Goal: Task Accomplishment & Management: Complete application form

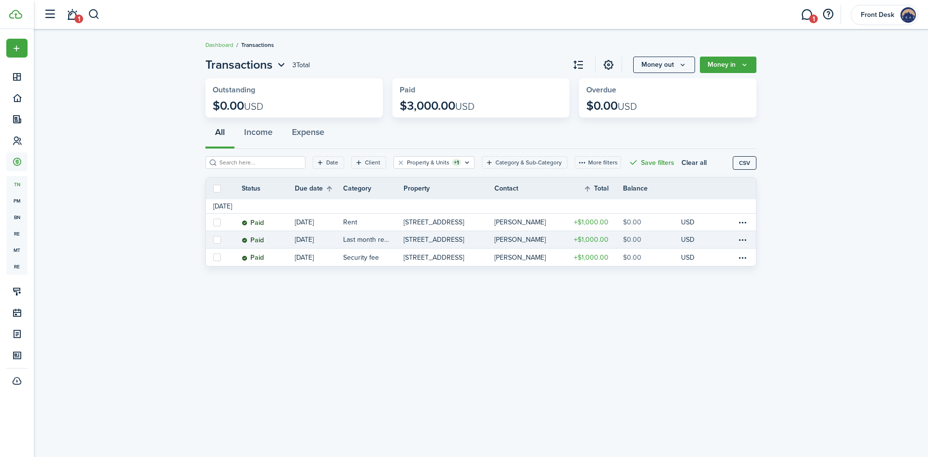
click at [447, 240] on p "[STREET_ADDRESS]" at bounding box center [434, 240] width 60 height 10
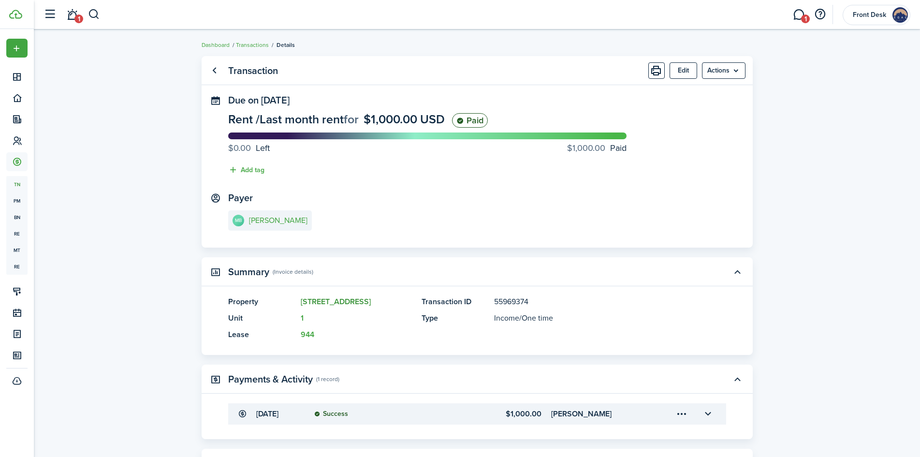
click at [322, 302] on link "[STREET_ADDRESS]" at bounding box center [336, 301] width 70 height 11
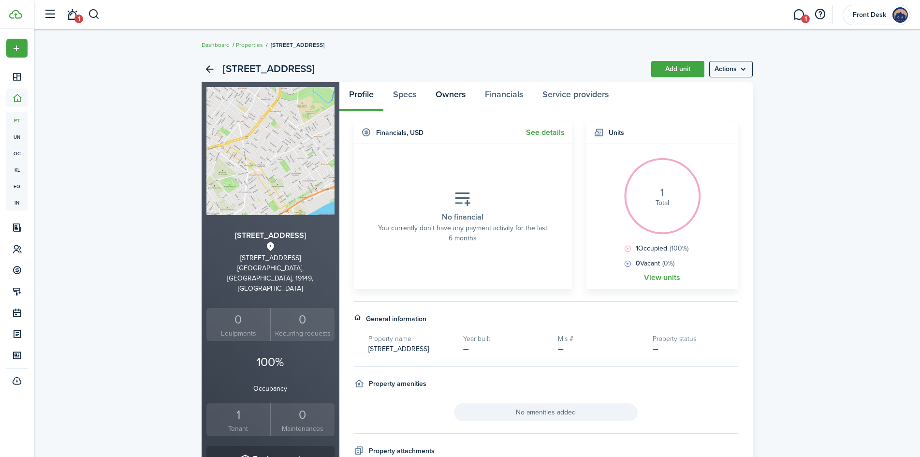
click at [448, 97] on link "Owners" at bounding box center [450, 96] width 49 height 29
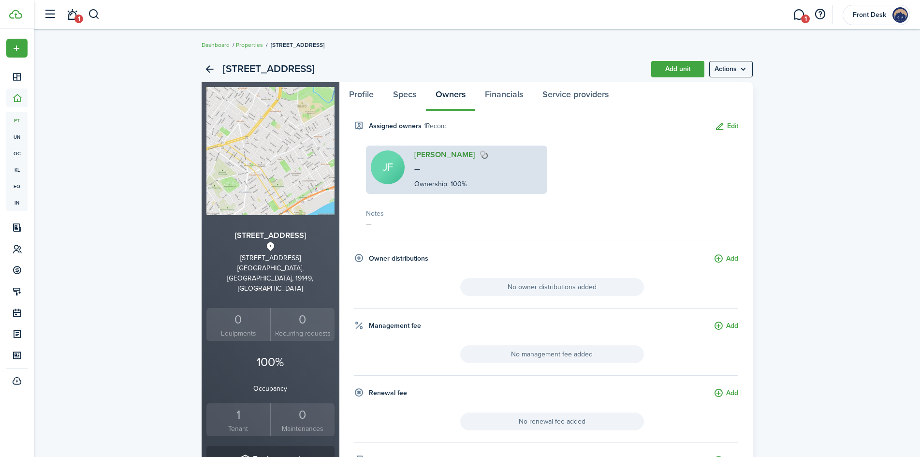
click at [431, 154] on link "[PERSON_NAME]" at bounding box center [444, 154] width 60 height 9
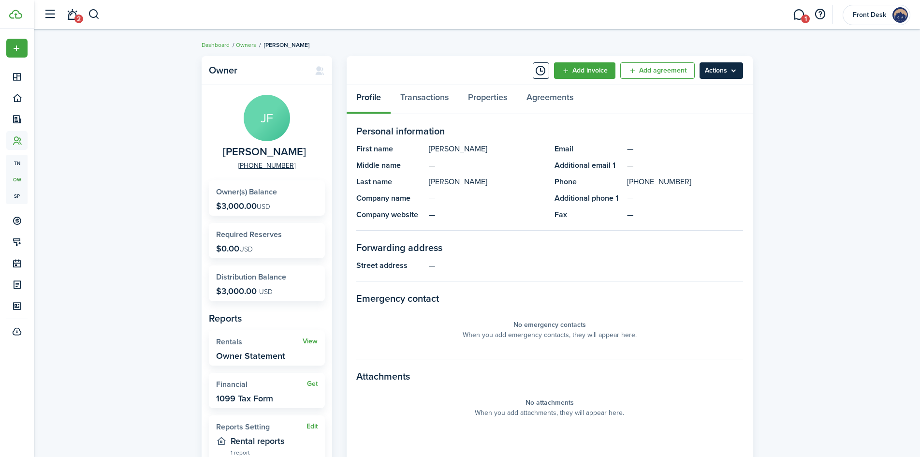
click at [715, 71] on menu-btn "Actions" at bounding box center [722, 70] width 44 height 16
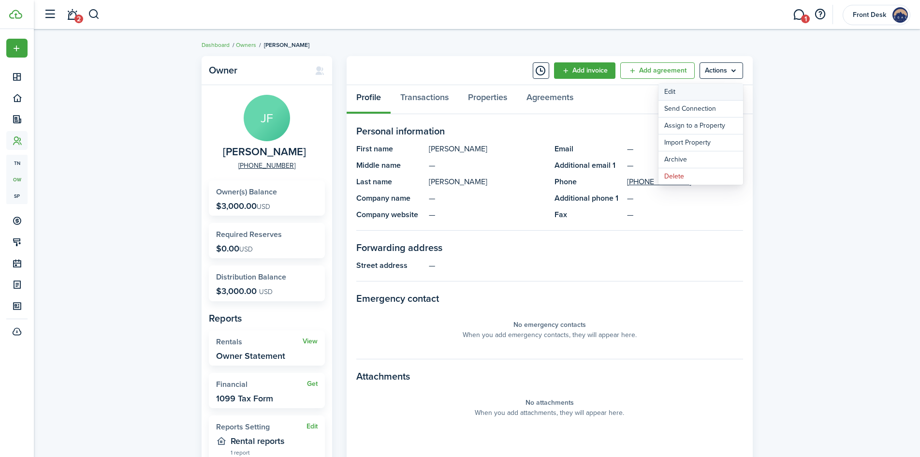
click at [669, 93] on link "Edit" at bounding box center [701, 92] width 85 height 16
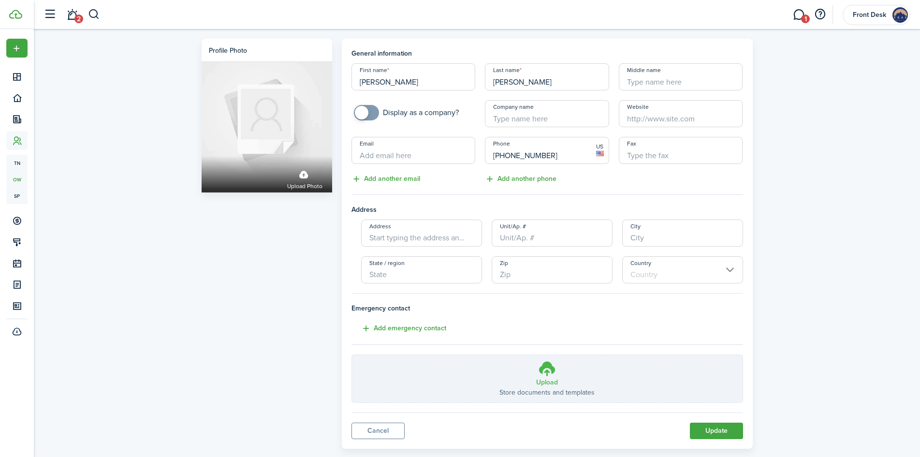
click at [544, 392] on p "Store documents and templates" at bounding box center [546, 392] width 95 height 10
click at [352, 355] on input "Upload Store documents and templates Choose file" at bounding box center [352, 355] width 0 height 0
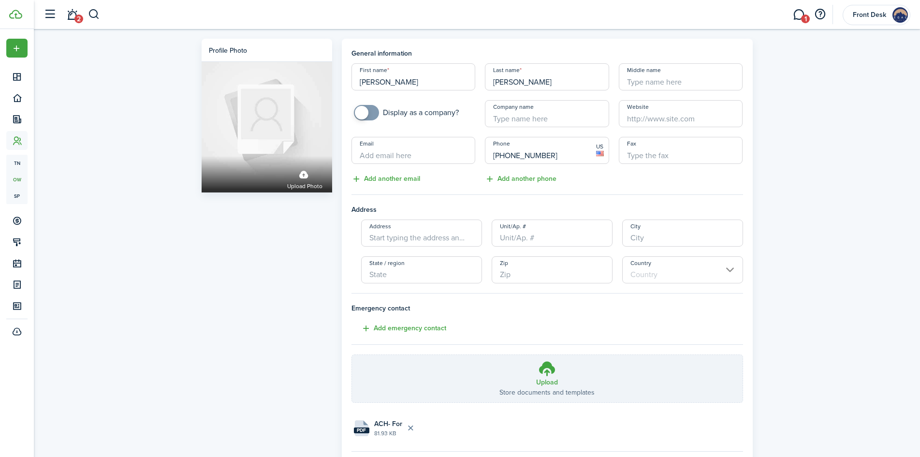
scroll to position [48, 0]
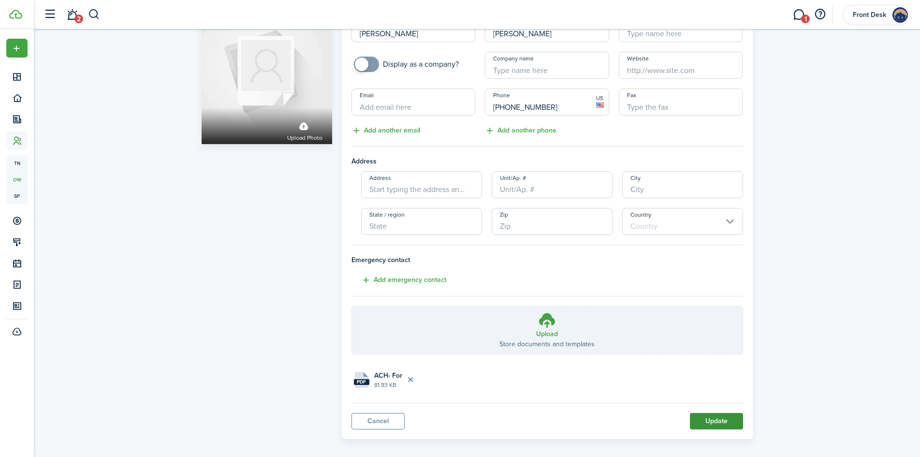
click at [731, 424] on button "Update" at bounding box center [716, 421] width 53 height 16
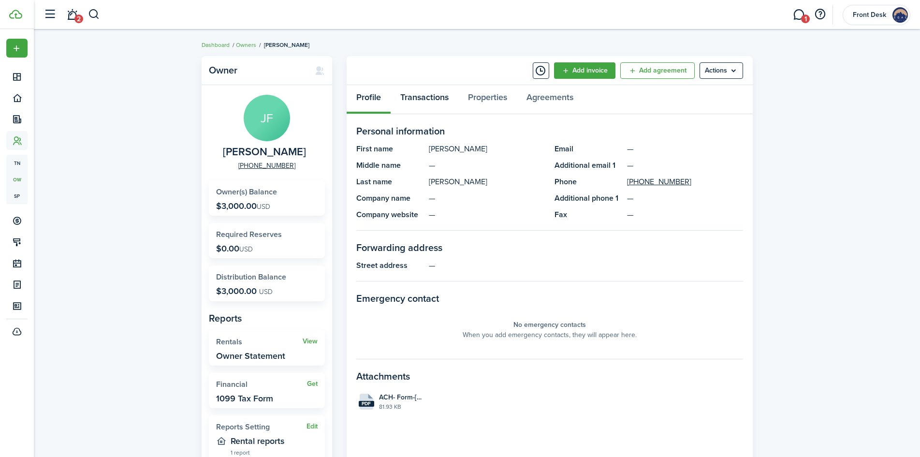
click at [432, 102] on link "Transactions" at bounding box center [425, 99] width 68 height 29
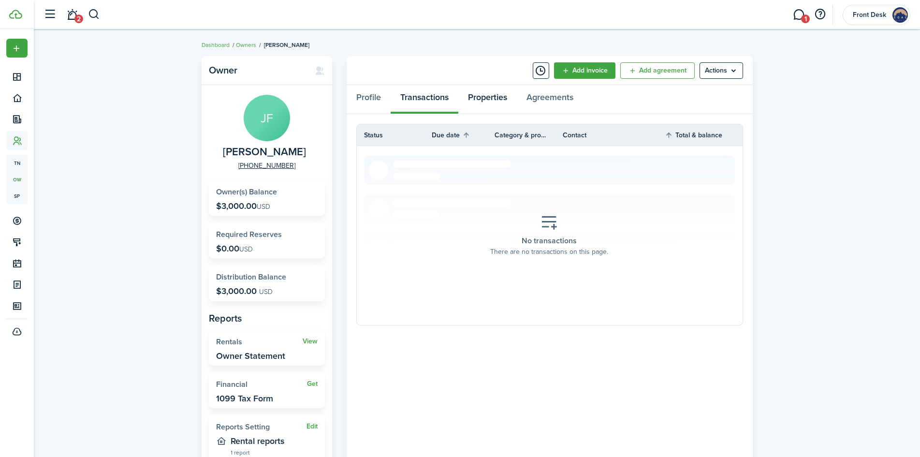
click at [484, 97] on link "Properties" at bounding box center [487, 99] width 59 height 29
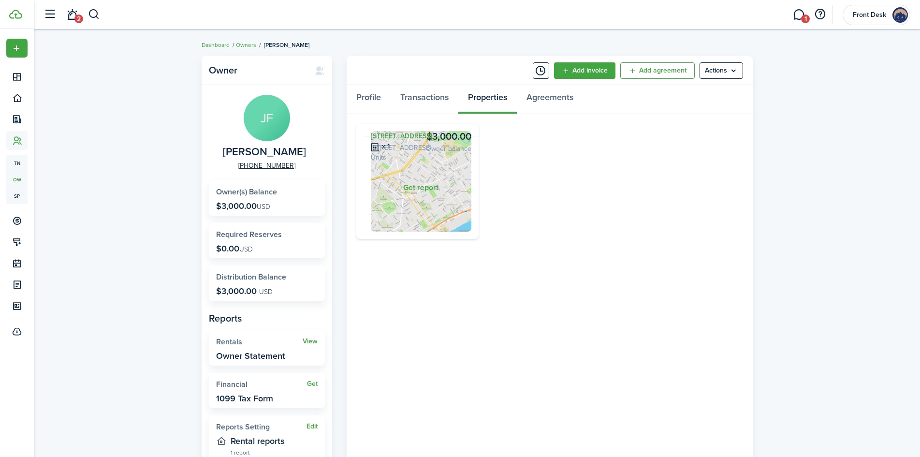
click at [419, 183] on img at bounding box center [421, 181] width 101 height 101
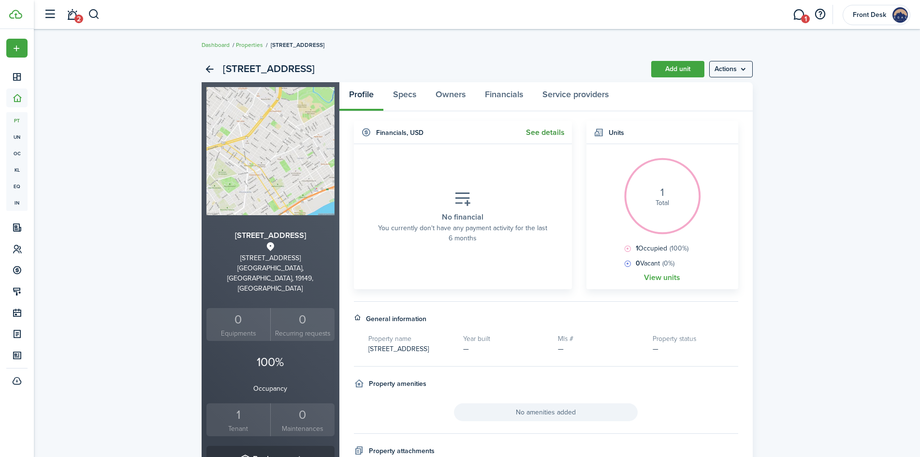
click at [547, 132] on link "See details" at bounding box center [545, 132] width 39 height 9
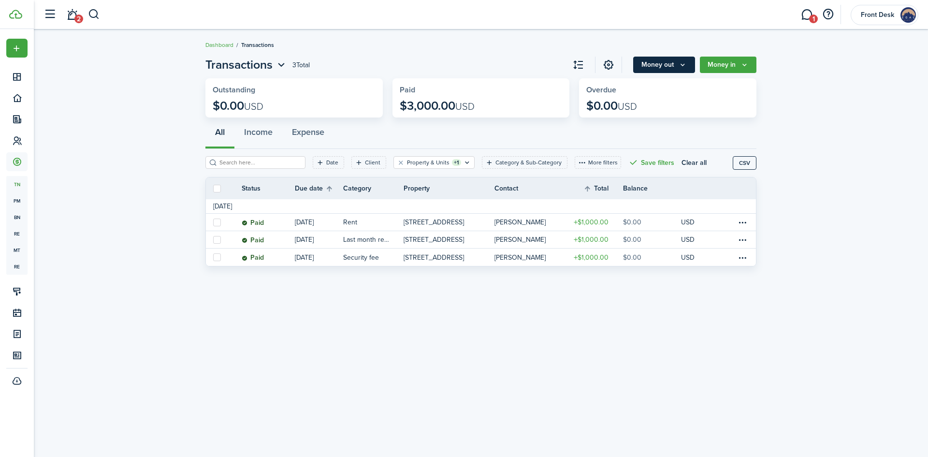
click at [665, 68] on button "Money out" at bounding box center [664, 65] width 62 height 16
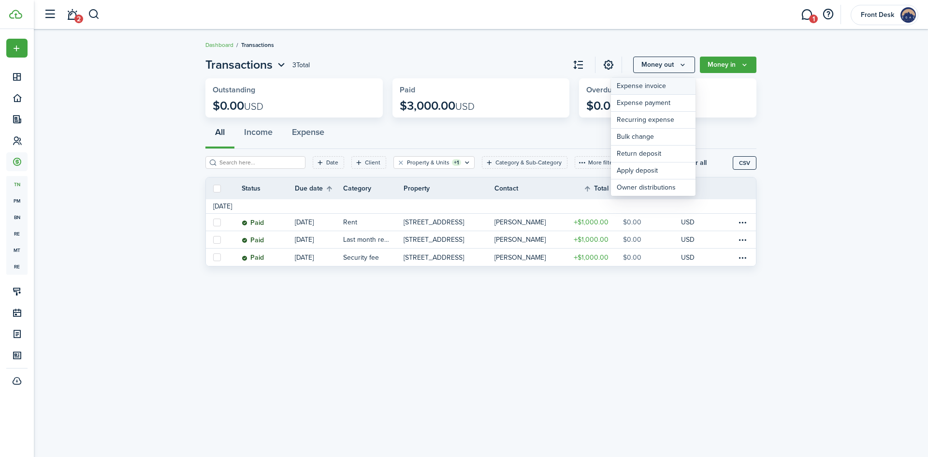
click at [638, 88] on link "Expense invoice" at bounding box center [653, 86] width 85 height 17
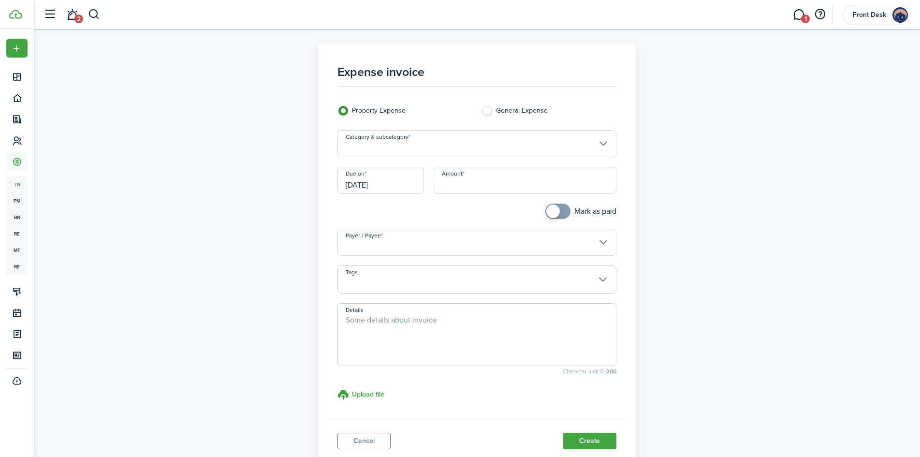
click at [386, 147] on input "Category & subcategory" at bounding box center [476, 143] width 279 height 27
click at [383, 151] on input "Category & subcategory" at bounding box center [476, 143] width 279 height 27
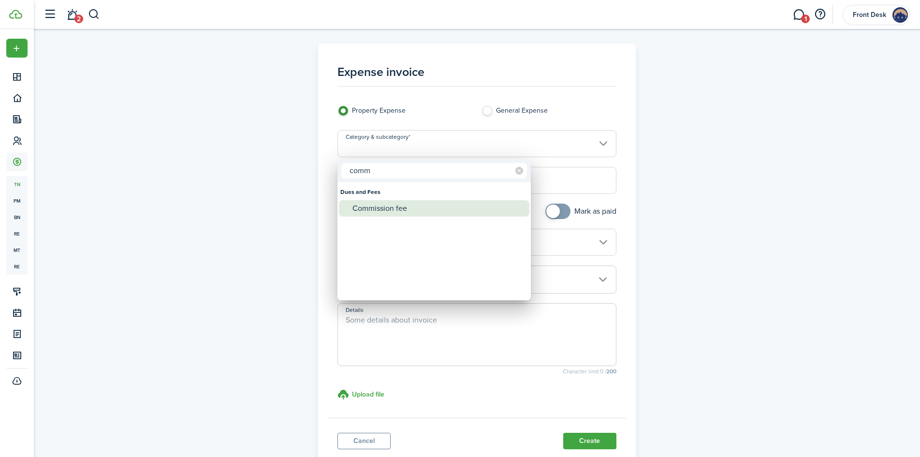
type input "comm"
click at [375, 211] on div "Commission fee" at bounding box center [437, 208] width 171 height 16
type input "Dues and Fees / Commission fee"
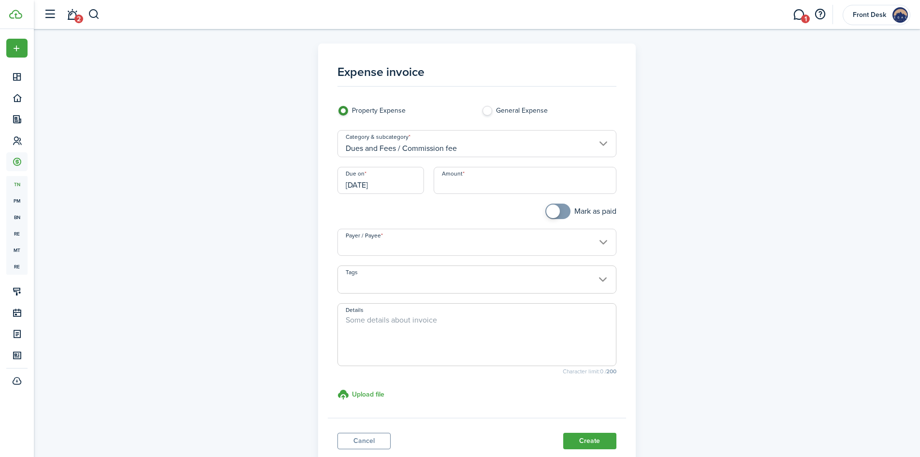
click at [410, 190] on input "[DATE]" at bounding box center [380, 180] width 87 height 27
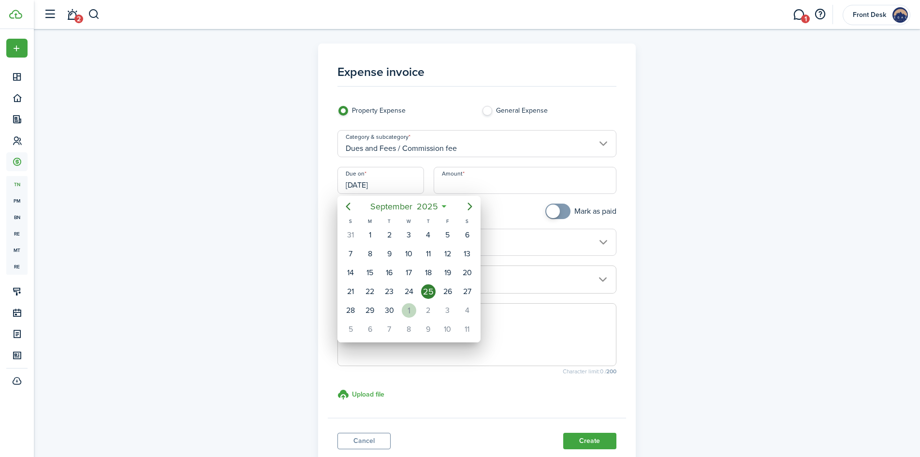
click at [408, 313] on div "1" at bounding box center [409, 310] width 15 height 15
type input "[DATE]"
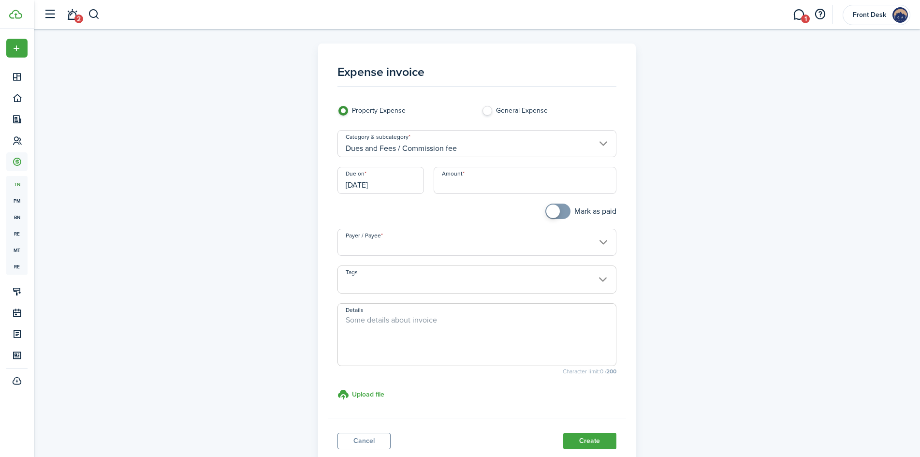
click at [458, 189] on input "Amount" at bounding box center [525, 180] width 183 height 27
type input "$500.00"
checkbox input "true"
click at [563, 213] on span at bounding box center [558, 211] width 10 height 15
click at [378, 245] on input "Payer / Payee" at bounding box center [476, 242] width 279 height 27
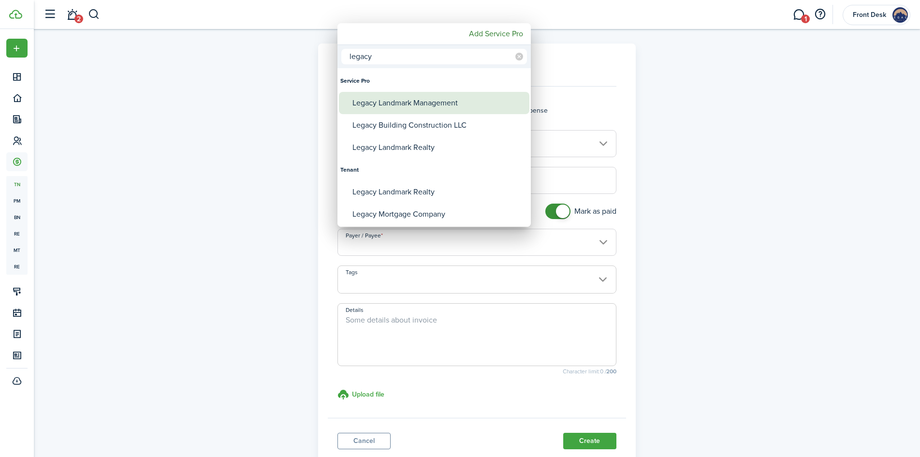
type input "legacy"
click at [427, 102] on div "Legacy Landmark Management" at bounding box center [437, 103] width 171 height 22
type input "Legacy Landmark Management"
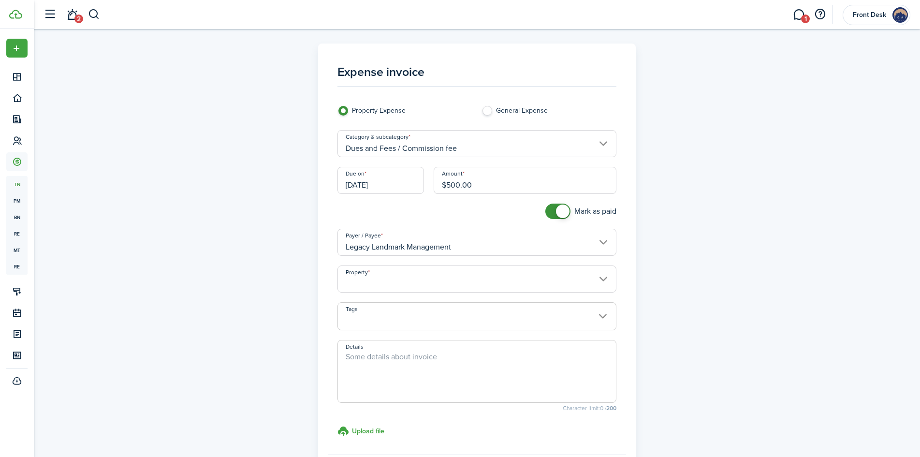
click at [381, 284] on input "Property" at bounding box center [476, 278] width 279 height 27
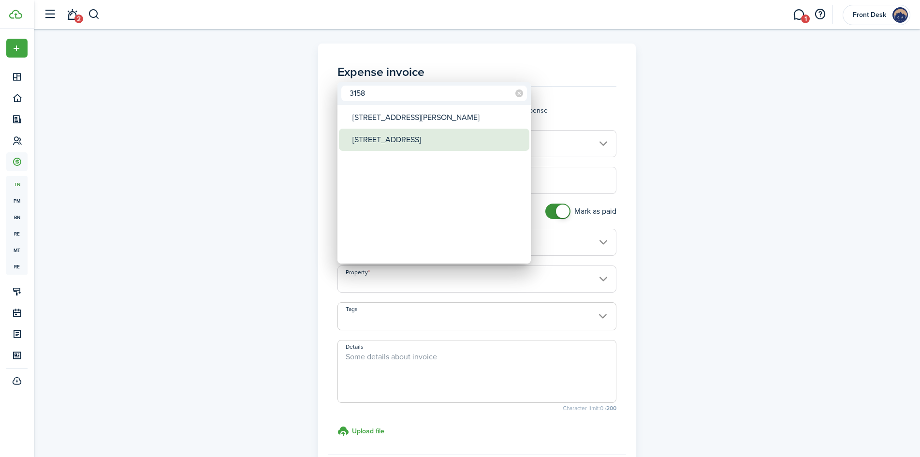
type input "3158"
click at [396, 139] on div "[STREET_ADDRESS]" at bounding box center [437, 140] width 171 height 22
type input "[STREET_ADDRESS]"
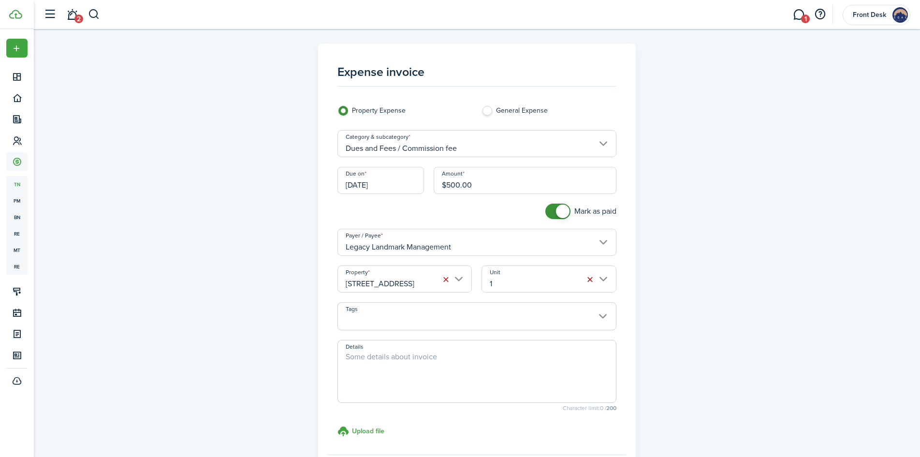
click at [590, 280] on button "button" at bounding box center [591, 280] width 14 height 14
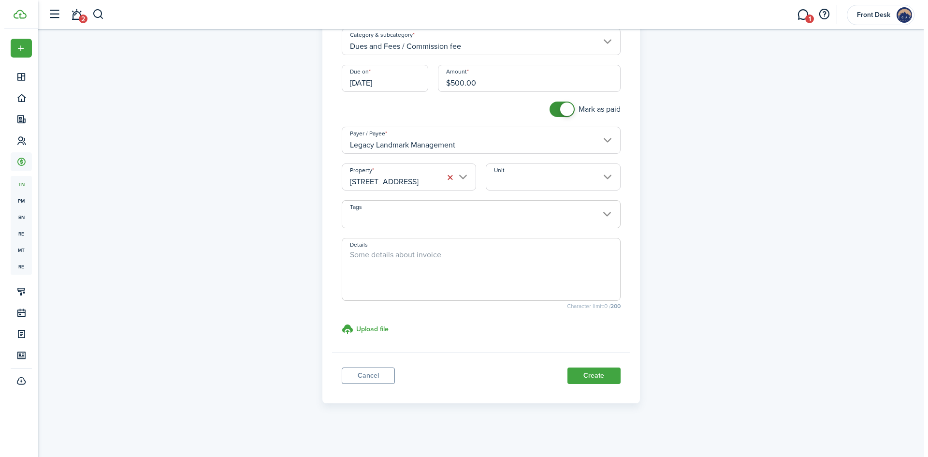
scroll to position [104, 0]
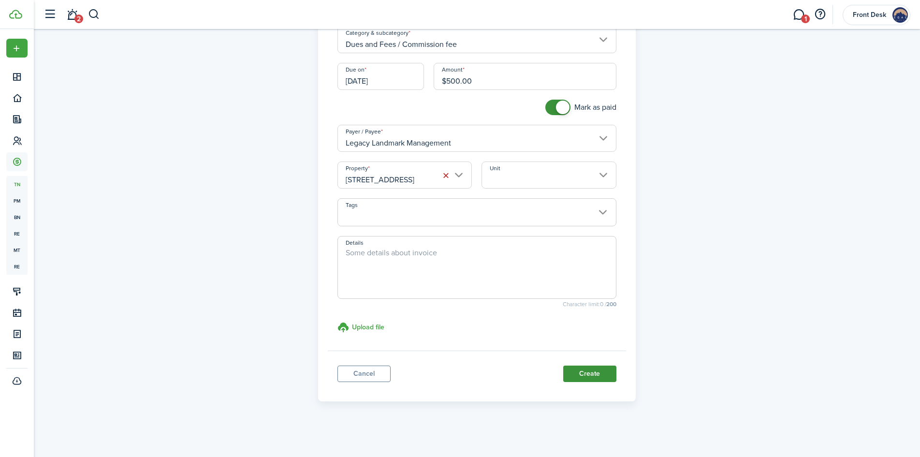
click at [589, 373] on button "Create" at bounding box center [589, 374] width 53 height 16
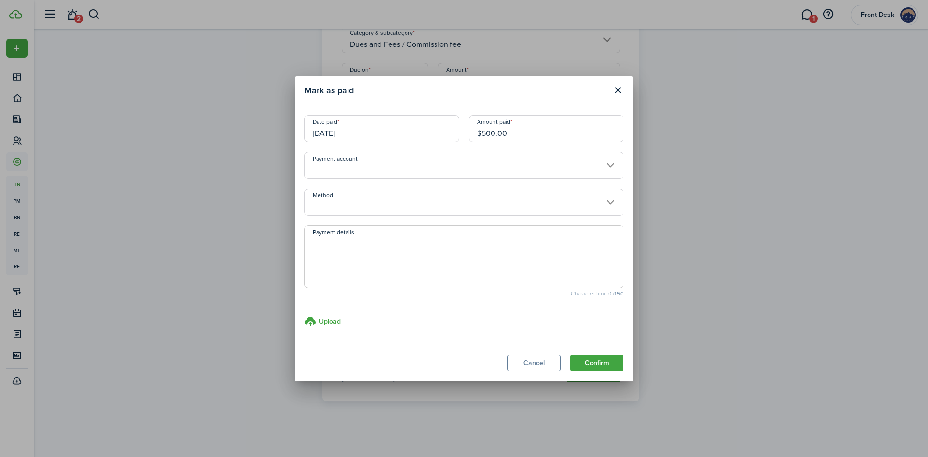
click at [322, 205] on input "Method" at bounding box center [464, 202] width 319 height 27
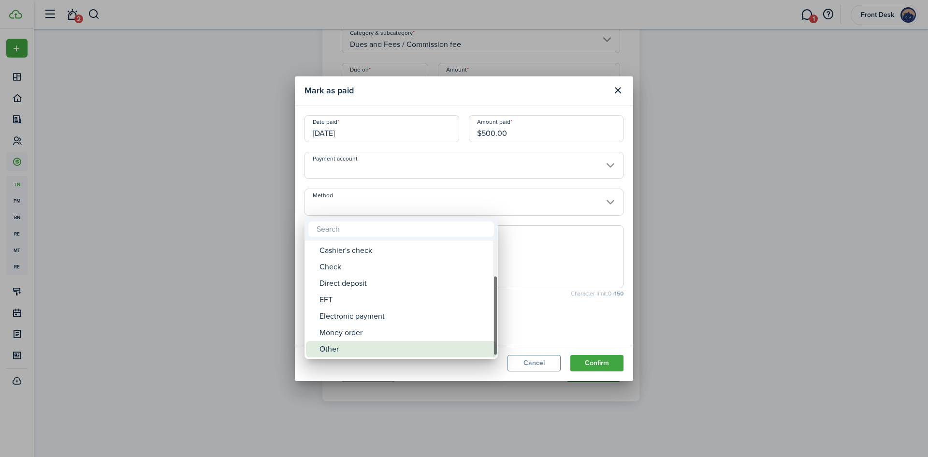
click at [351, 346] on div "Other" at bounding box center [405, 349] width 171 height 16
type input "Other"
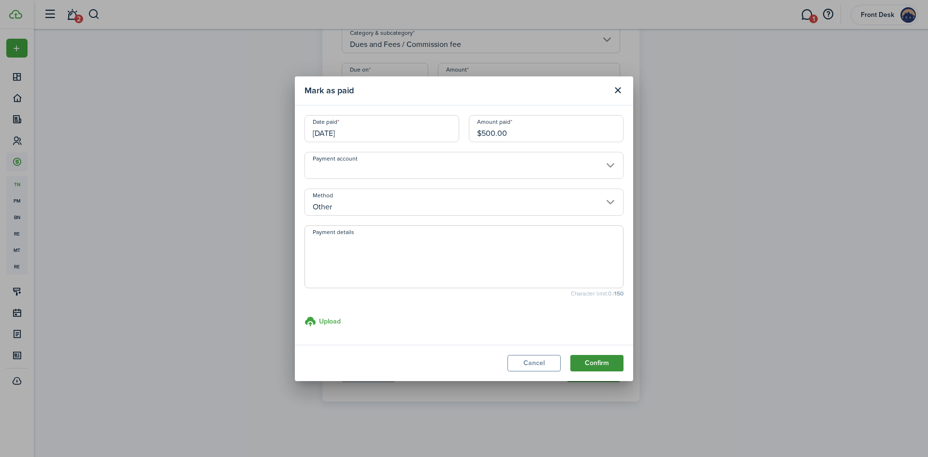
click at [595, 367] on button "Confirm" at bounding box center [597, 363] width 53 height 16
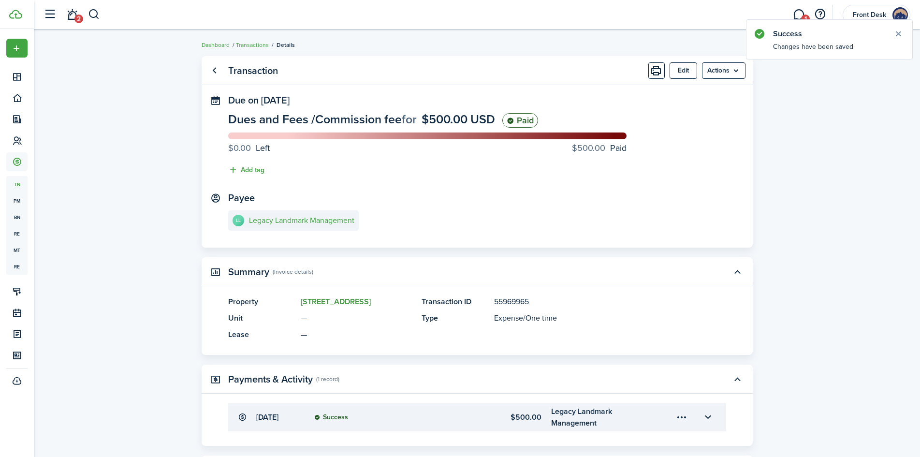
click at [336, 301] on link "[STREET_ADDRESS]" at bounding box center [336, 301] width 70 height 11
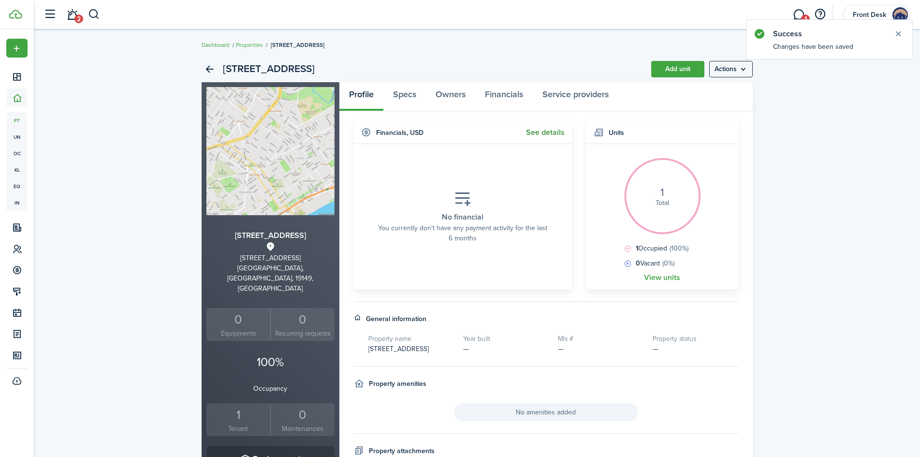
click at [533, 134] on link "See details" at bounding box center [545, 132] width 39 height 9
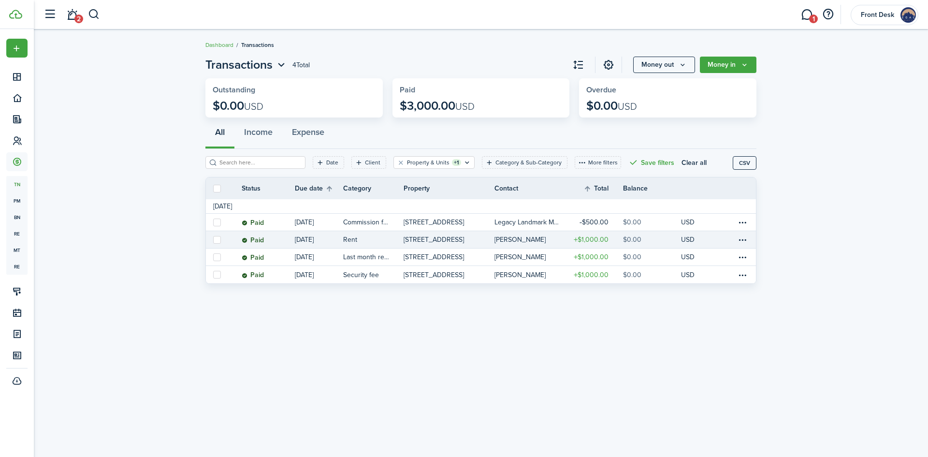
click at [439, 239] on p "[STREET_ADDRESS]" at bounding box center [434, 240] width 60 height 10
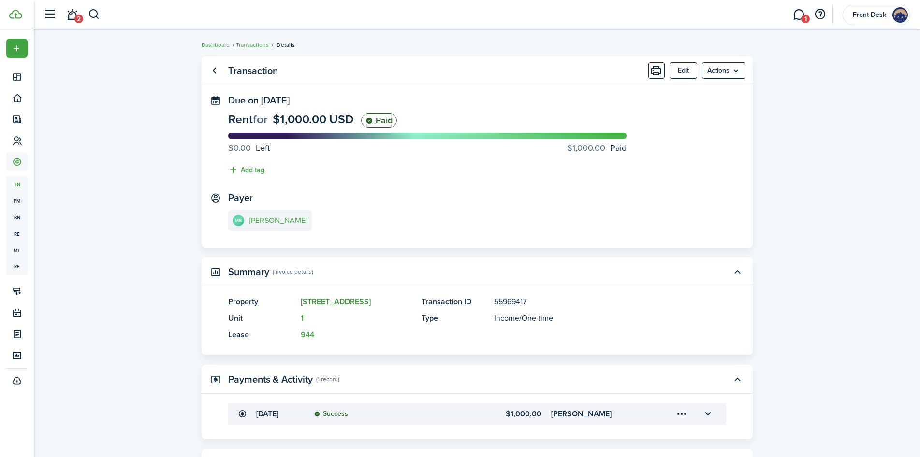
click at [338, 300] on link "[STREET_ADDRESS]" at bounding box center [336, 301] width 70 height 11
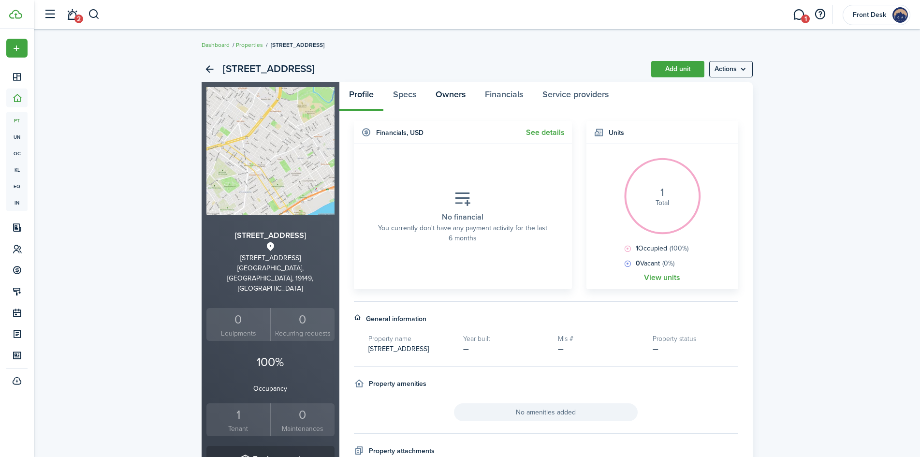
click at [451, 94] on link "Owners" at bounding box center [450, 96] width 49 height 29
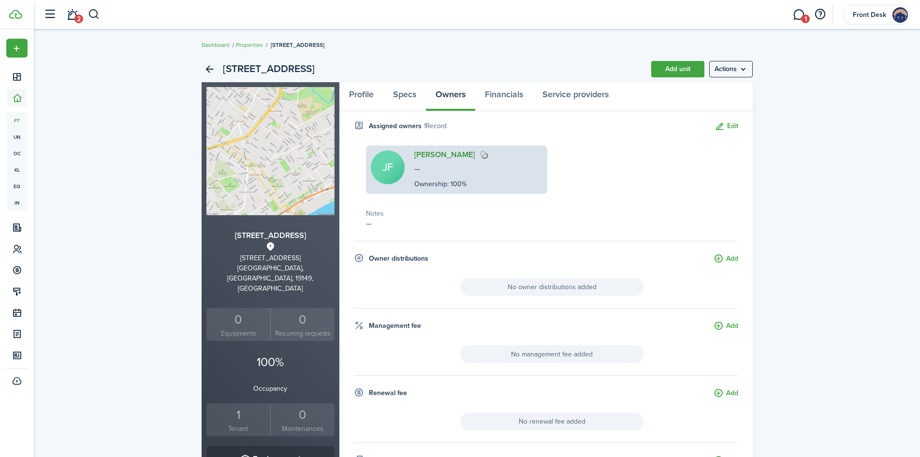
click at [433, 155] on link "[PERSON_NAME]" at bounding box center [444, 154] width 60 height 9
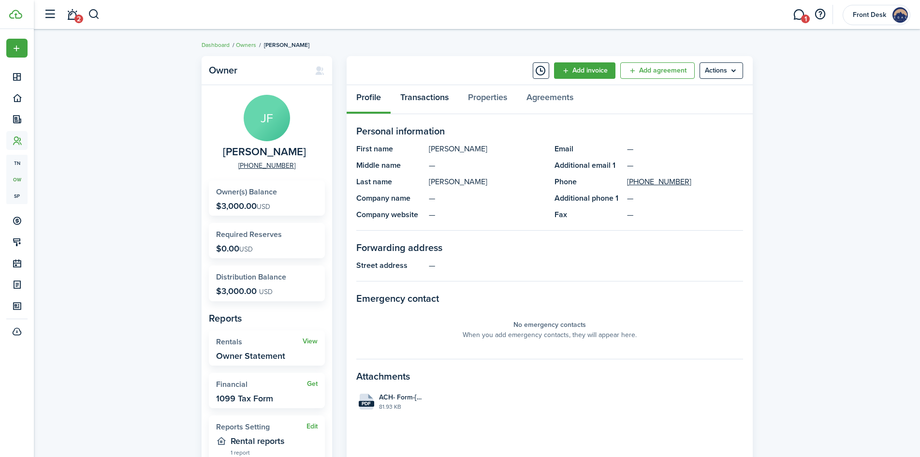
click at [433, 97] on link "Transactions" at bounding box center [425, 99] width 68 height 29
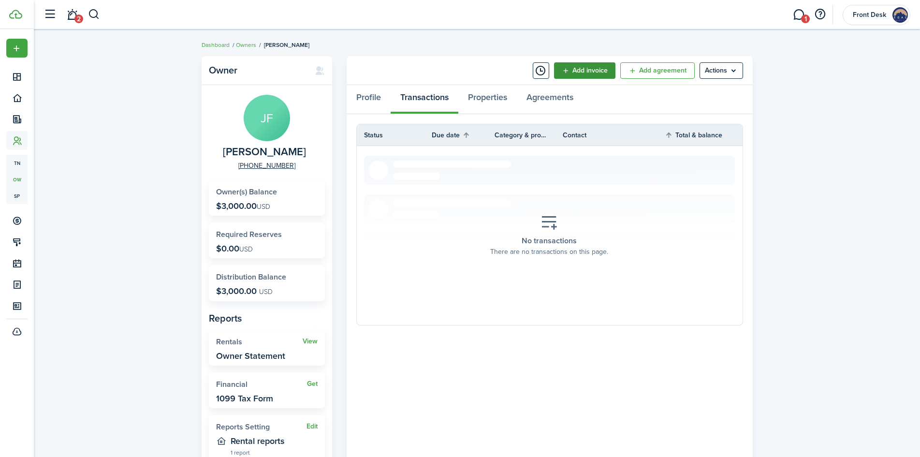
click at [568, 69] on button "Add invoice" at bounding box center [584, 70] width 61 height 16
click at [554, 110] on link "- Distributions" at bounding box center [573, 109] width 85 height 16
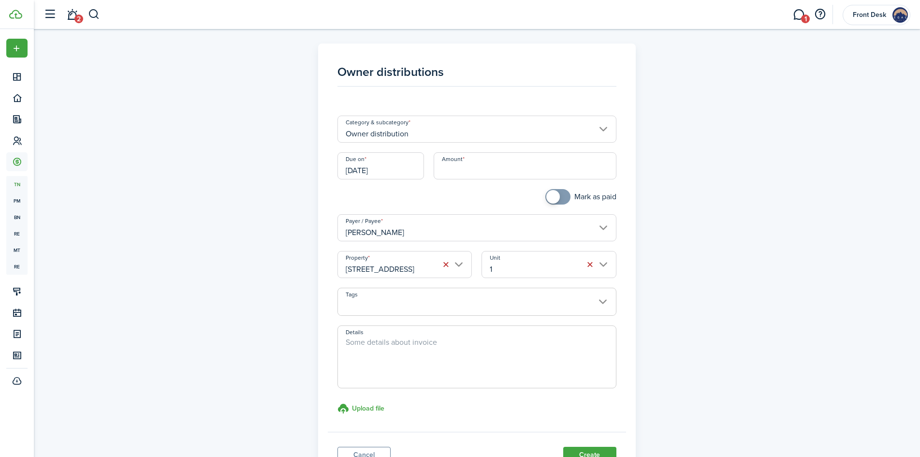
click at [452, 174] on input "Amount" at bounding box center [525, 165] width 183 height 27
click at [395, 171] on input "[DATE]" at bounding box center [380, 165] width 87 height 27
type input "$2,500.00"
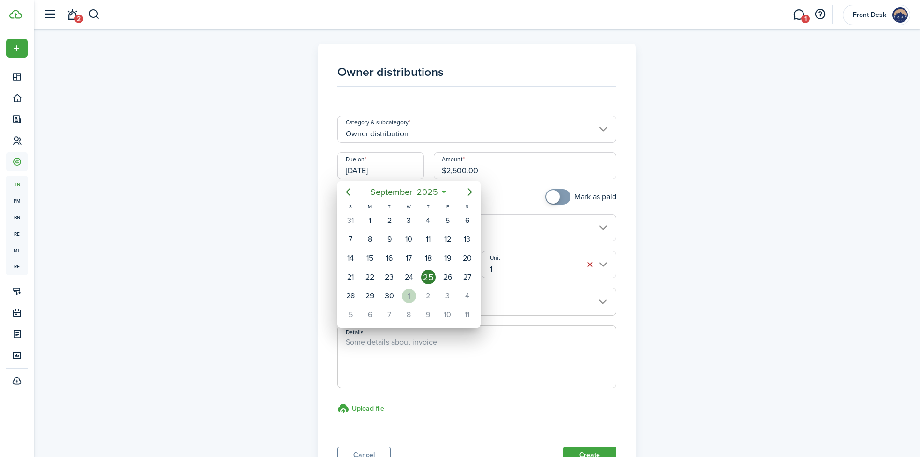
click at [408, 295] on div "1" at bounding box center [409, 296] width 15 height 15
type input "[DATE]"
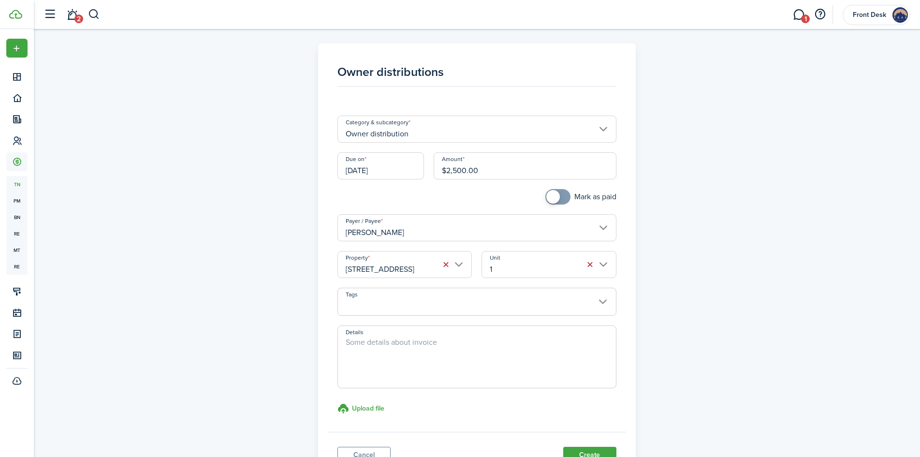
checkbox input "true"
click at [552, 199] on span at bounding box center [553, 197] width 14 height 14
click at [591, 265] on button "button" at bounding box center [591, 265] width 14 height 14
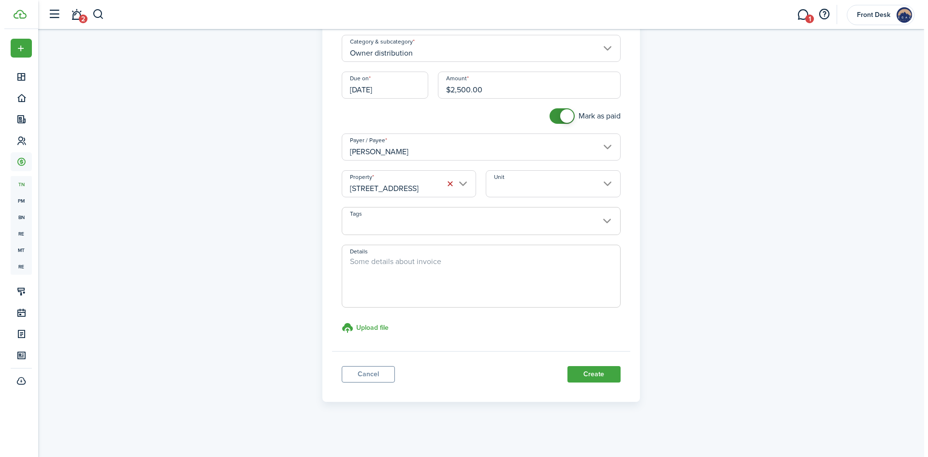
scroll to position [81, 0]
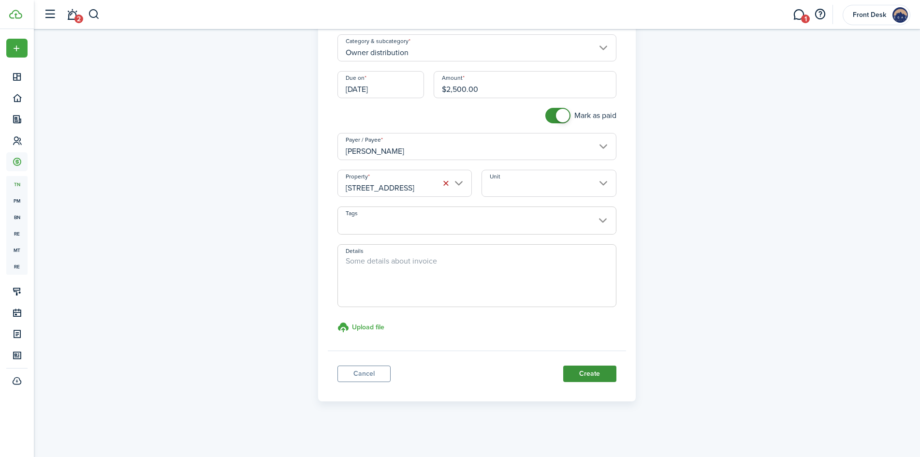
click at [591, 378] on button "Create" at bounding box center [589, 374] width 53 height 16
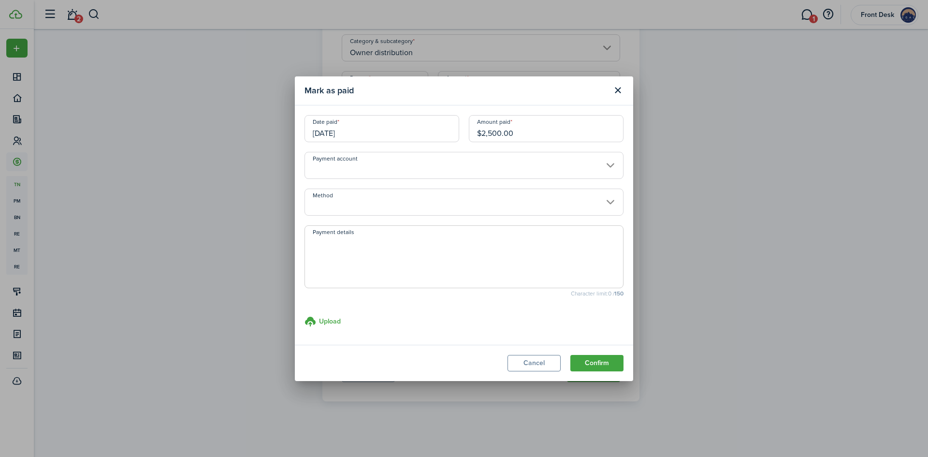
click at [362, 136] on input "[DATE]" at bounding box center [382, 128] width 155 height 27
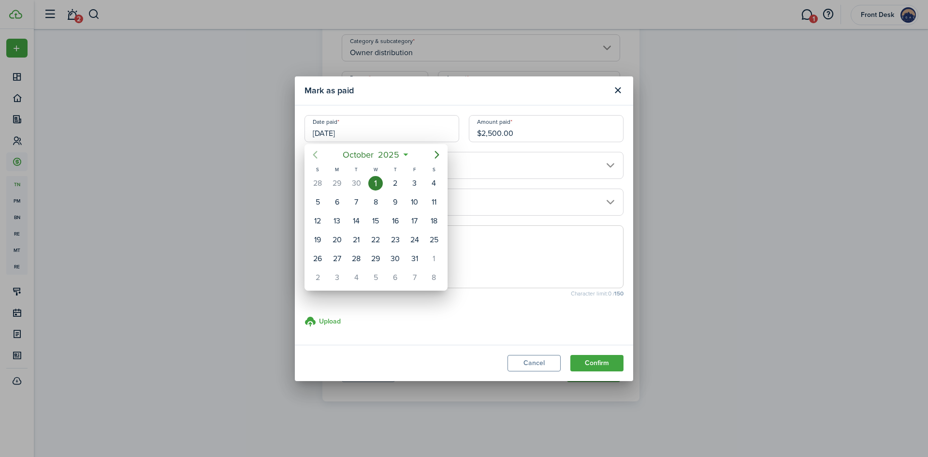
click at [312, 157] on icon "Previous page" at bounding box center [315, 155] width 12 height 12
click at [394, 244] on div "25" at bounding box center [395, 240] width 15 height 15
type input "[DATE]"
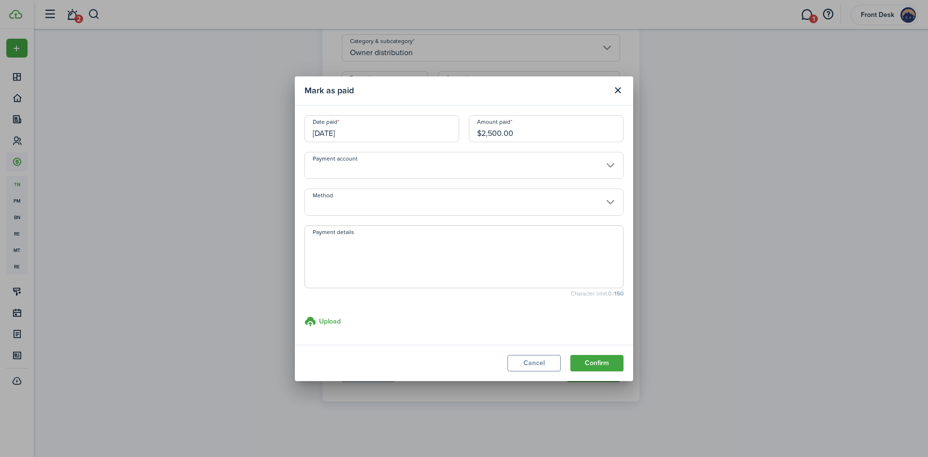
click at [343, 207] on input "Method" at bounding box center [464, 202] width 319 height 27
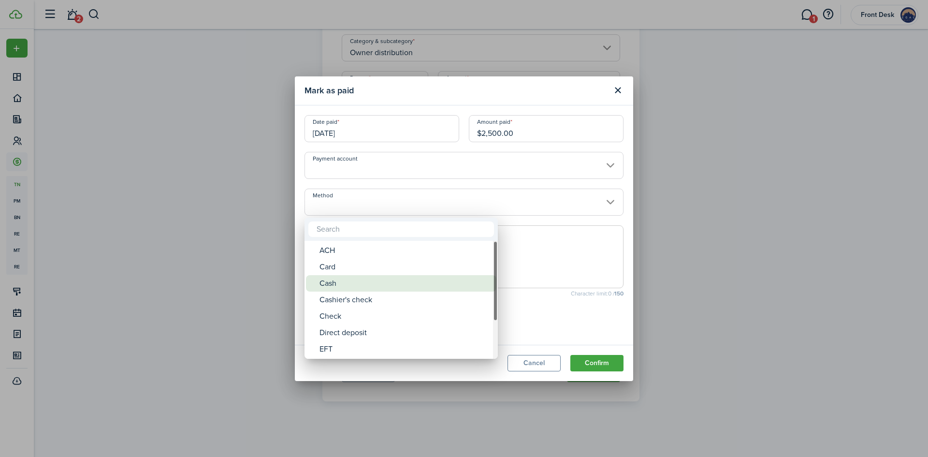
click at [331, 285] on div "Cash" at bounding box center [405, 283] width 171 height 16
type input "Cash"
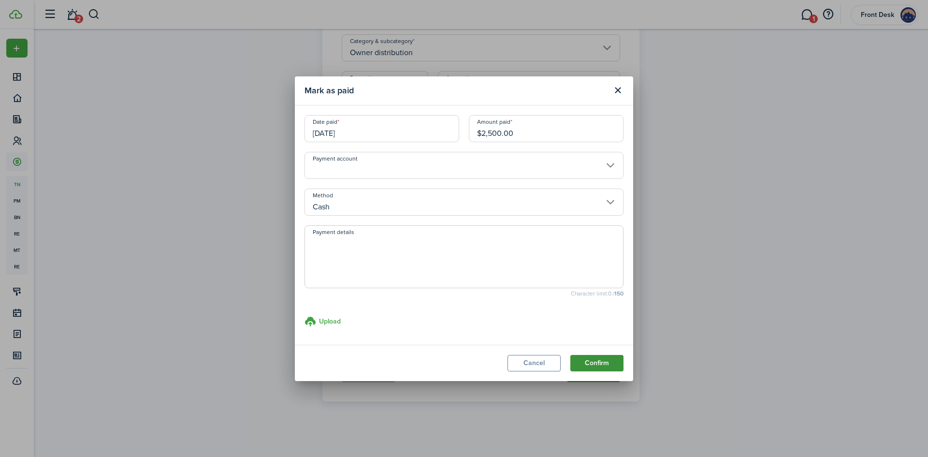
click at [603, 364] on button "Confirm" at bounding box center [597, 363] width 53 height 16
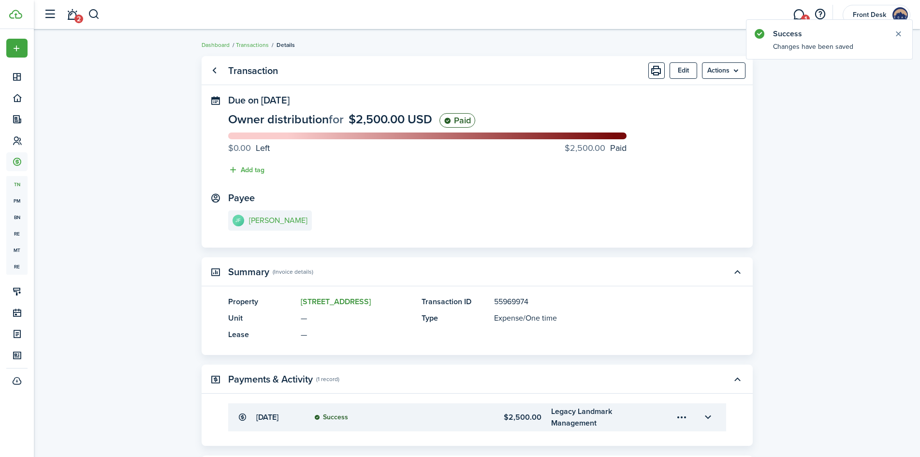
click at [335, 301] on link "[STREET_ADDRESS]" at bounding box center [336, 301] width 70 height 11
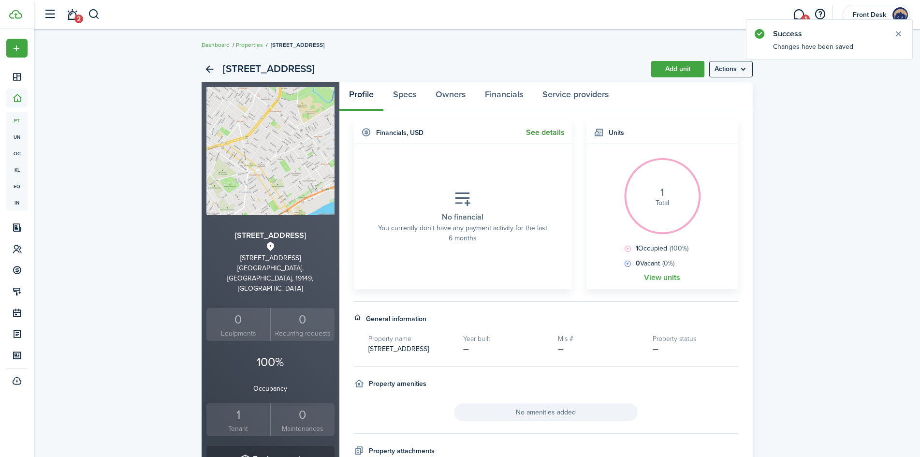
click at [536, 133] on link "See details" at bounding box center [545, 132] width 39 height 9
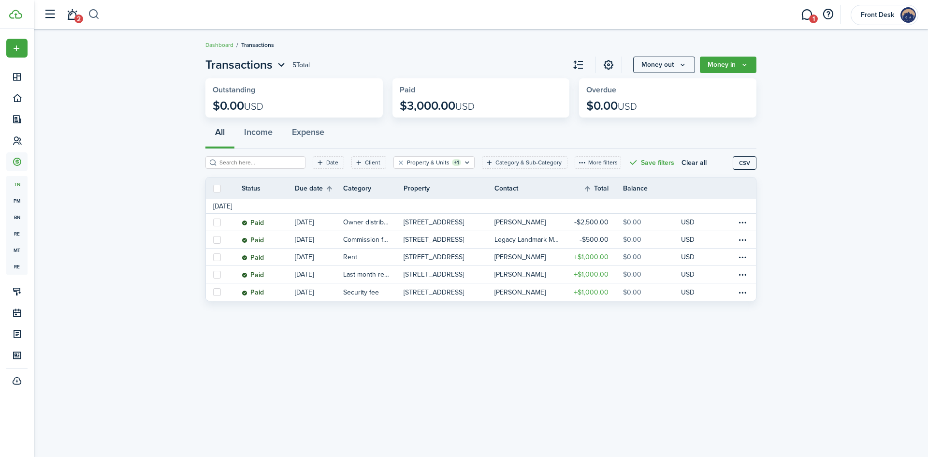
click at [89, 15] on button "button" at bounding box center [94, 14] width 12 height 16
type input "6504"
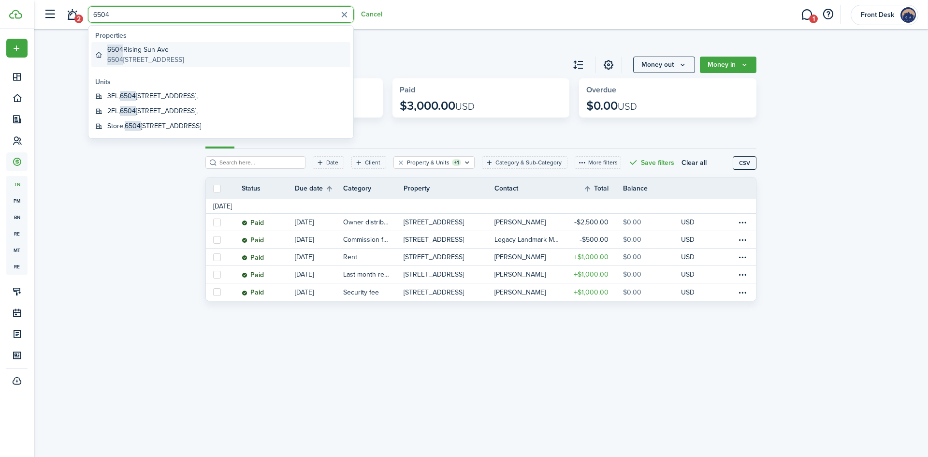
click at [130, 57] on global-search-item-description "[STREET_ADDRESS]" at bounding box center [145, 60] width 76 height 10
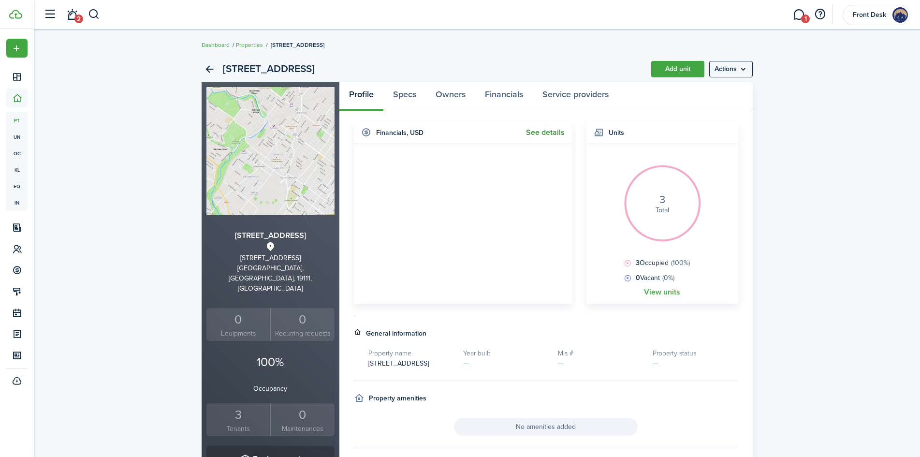
click at [537, 132] on link "See details" at bounding box center [545, 132] width 39 height 9
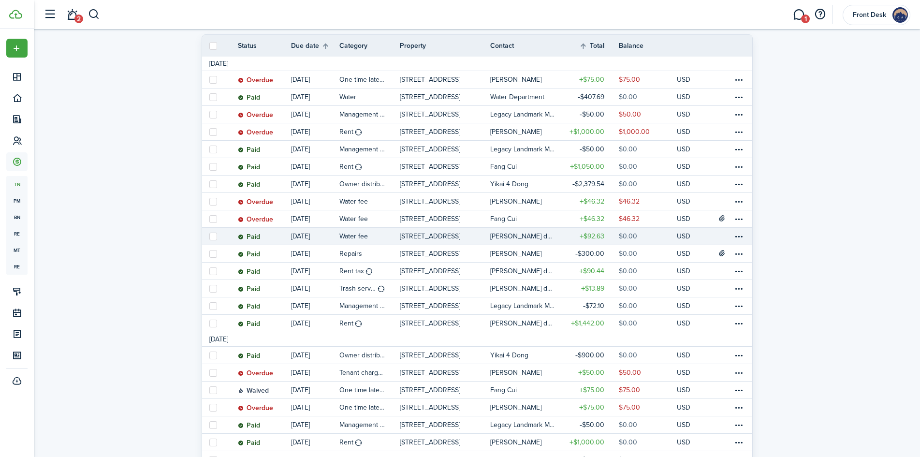
scroll to position [145, 0]
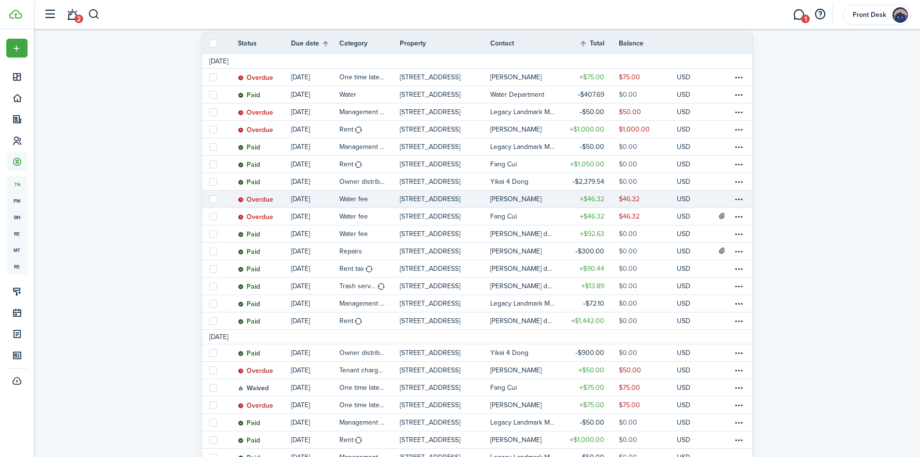
click at [518, 200] on table-profile-info-text "[PERSON_NAME]" at bounding box center [515, 199] width 51 height 8
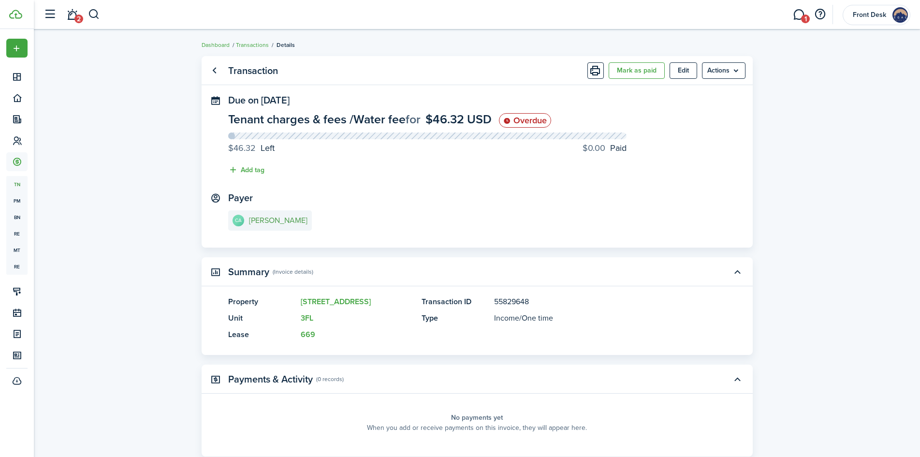
click at [277, 219] on e-details-info-title "[PERSON_NAME]" at bounding box center [278, 220] width 59 height 9
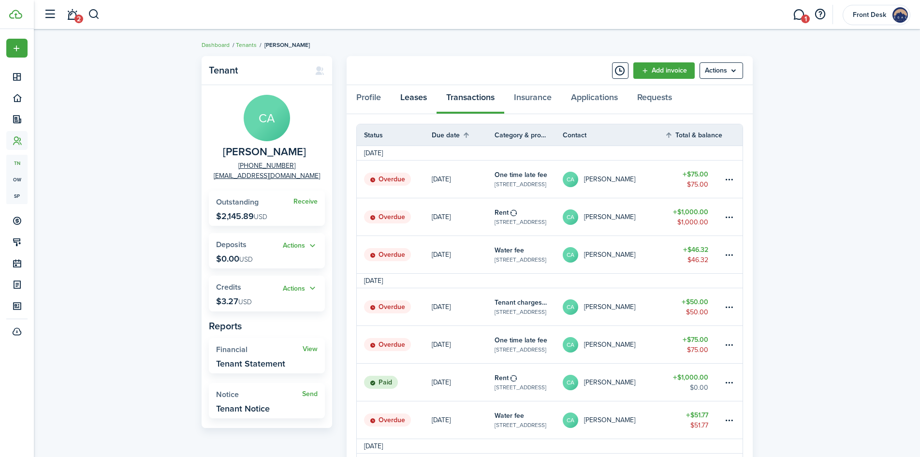
click at [410, 100] on link "Leases" at bounding box center [414, 99] width 46 height 29
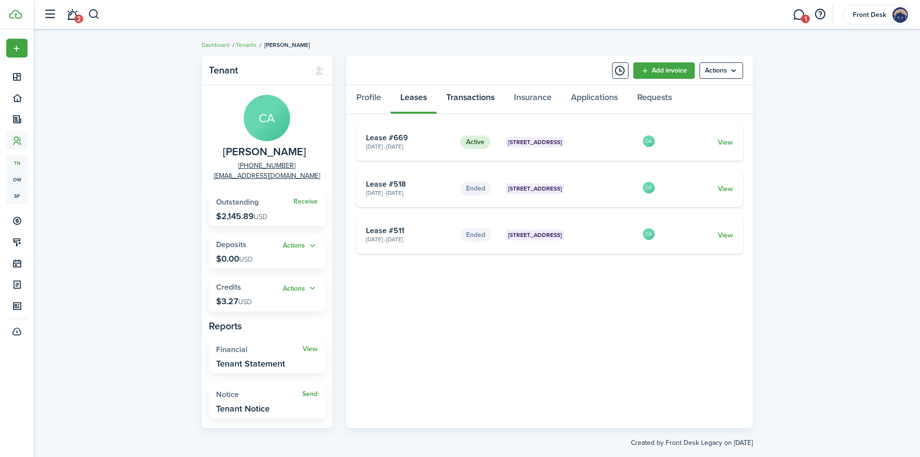
click at [471, 100] on link "Transactions" at bounding box center [471, 99] width 68 height 29
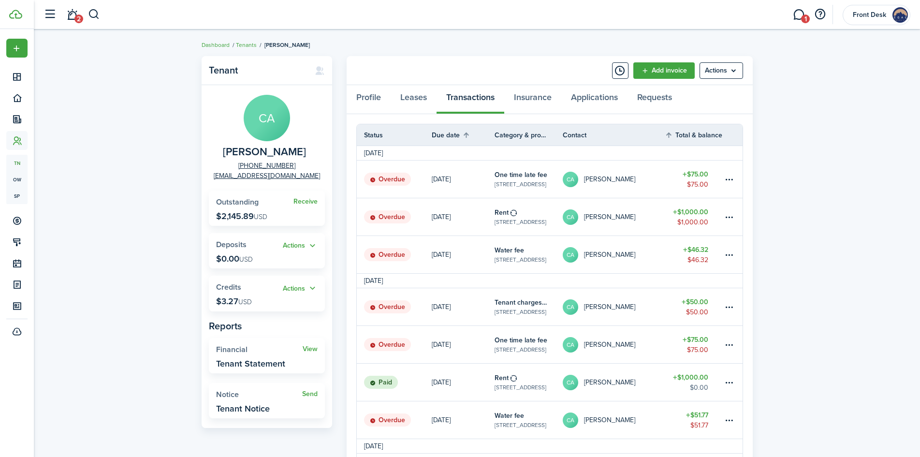
click at [592, 180] on table-profile-info-text "[PERSON_NAME]" at bounding box center [609, 180] width 51 height 8
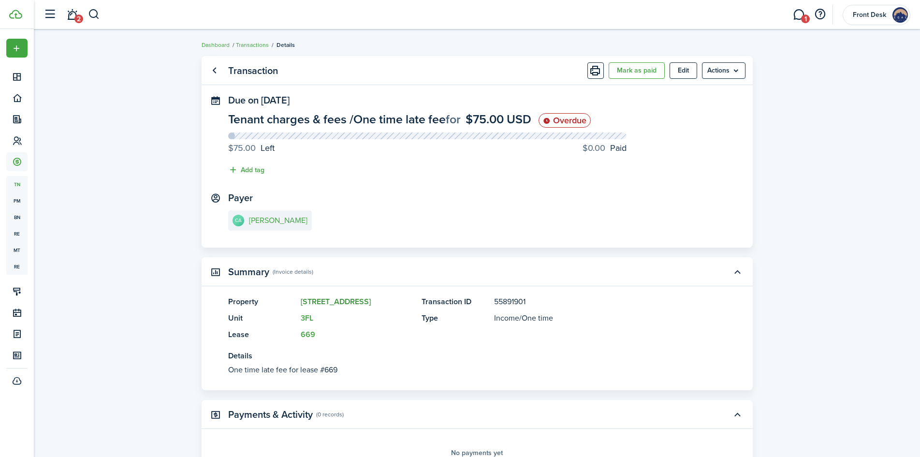
click at [351, 299] on link "[STREET_ADDRESS]" at bounding box center [336, 301] width 70 height 11
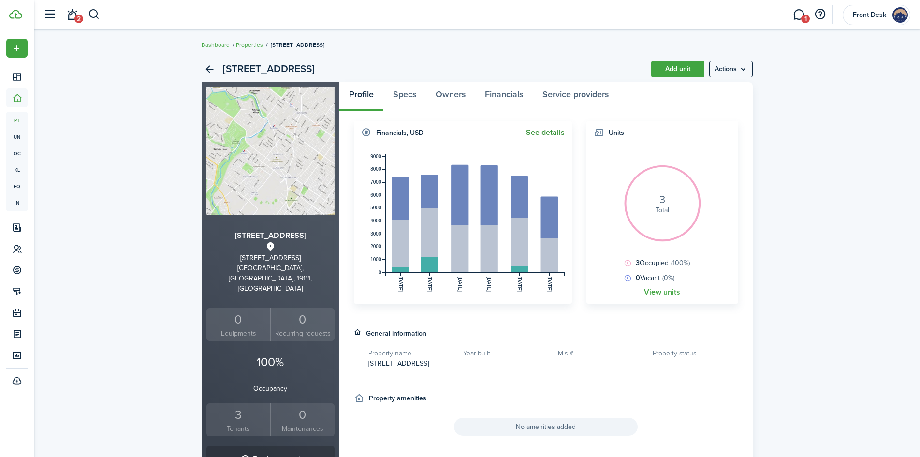
click at [554, 132] on link "See details" at bounding box center [545, 132] width 39 height 9
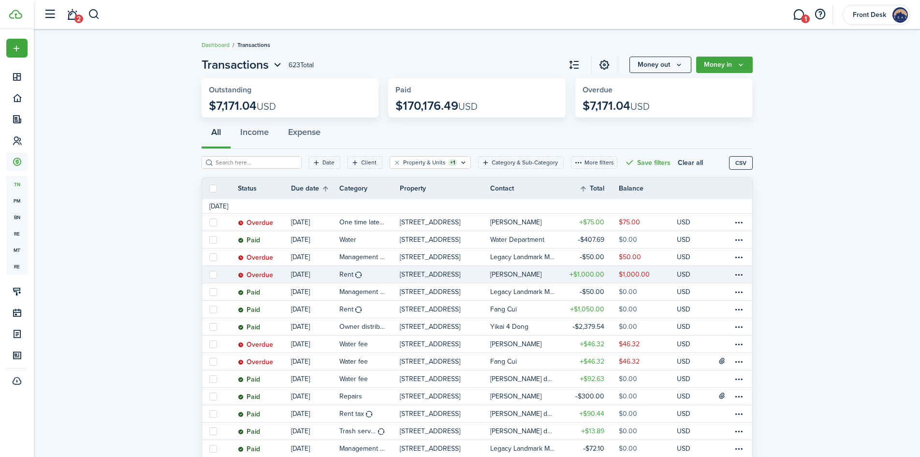
click at [522, 272] on table-profile-info-text "[PERSON_NAME]" at bounding box center [515, 275] width 51 height 8
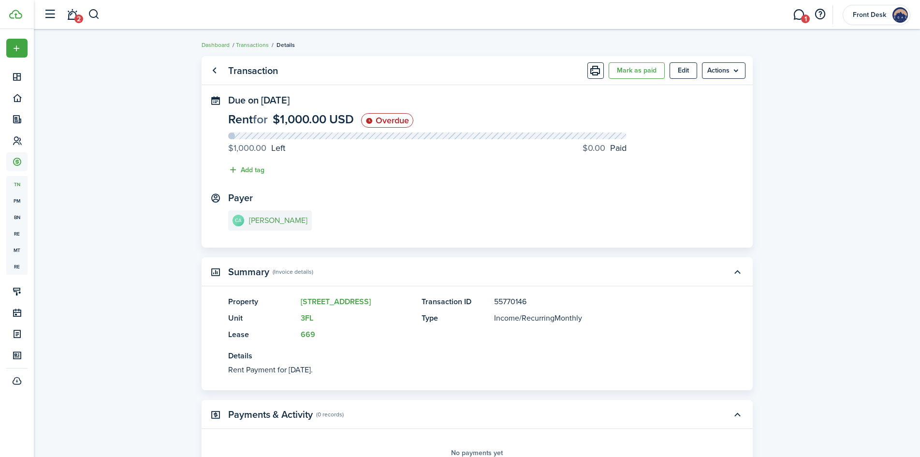
click at [308, 218] on e-details-info-title "[PERSON_NAME]" at bounding box center [278, 220] width 59 height 9
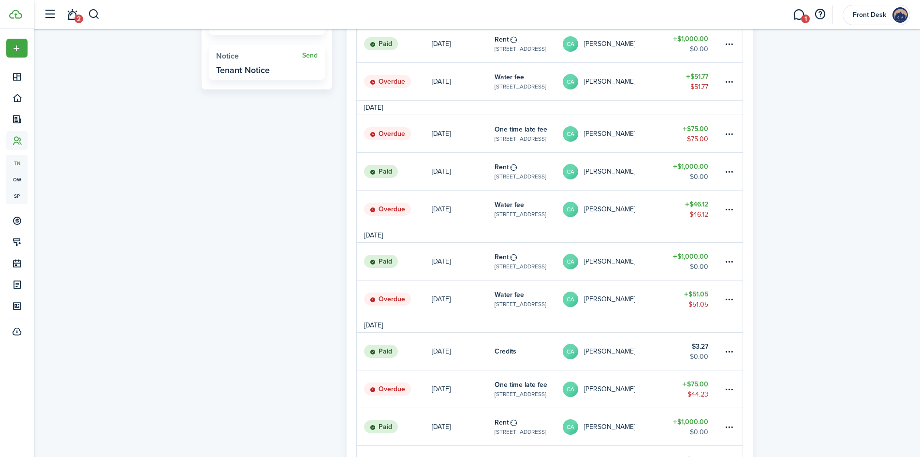
scroll to position [387, 0]
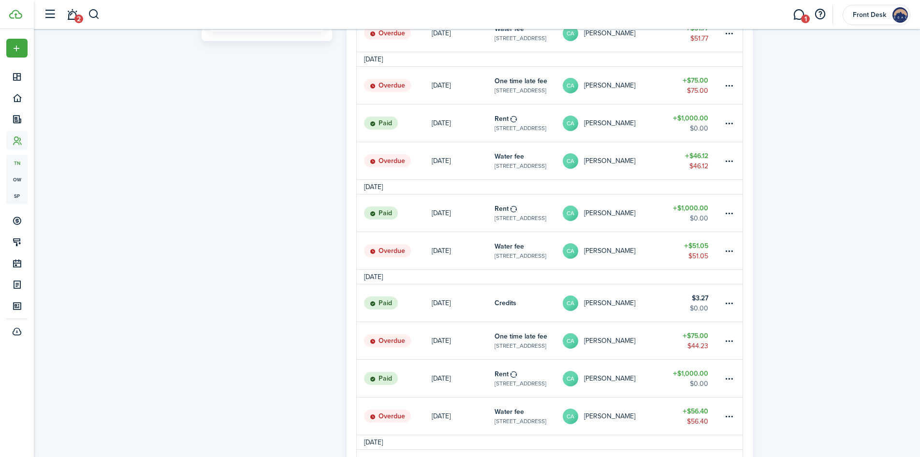
click at [627, 343] on table-profile-info-text "[PERSON_NAME]" at bounding box center [609, 341] width 51 height 8
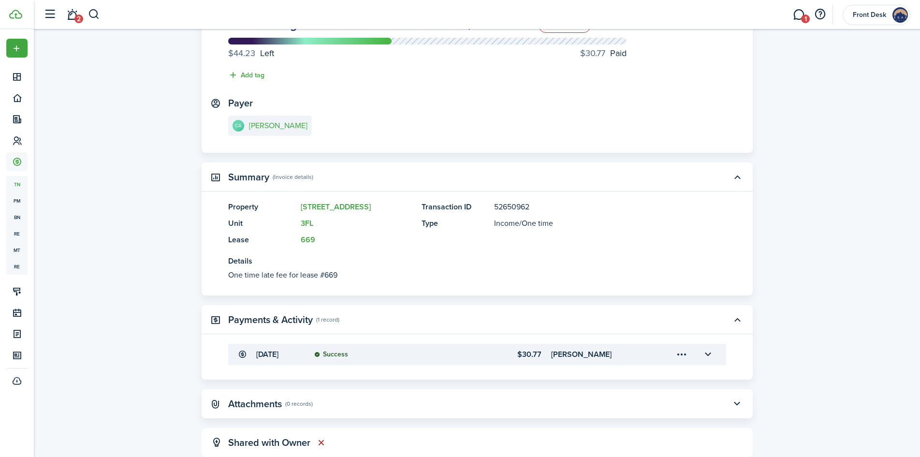
scroll to position [141, 0]
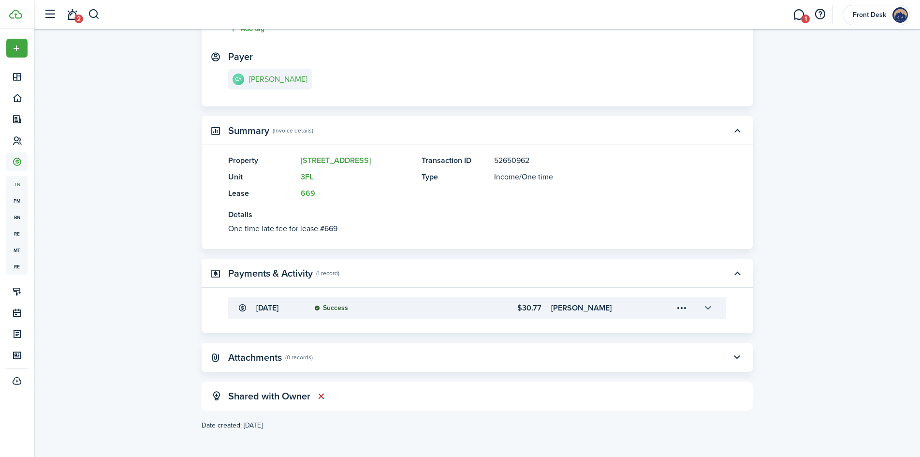
click at [710, 308] on button "button" at bounding box center [708, 308] width 16 height 16
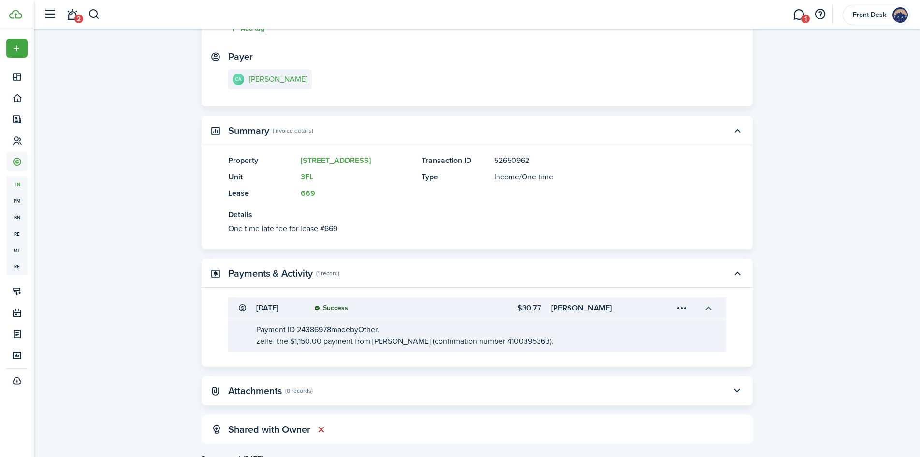
click at [710, 308] on button "button" at bounding box center [708, 308] width 16 height 16
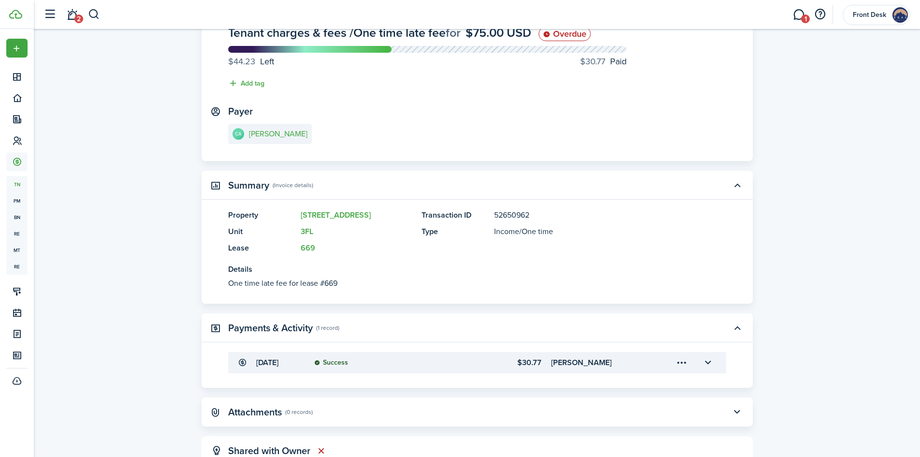
scroll to position [0, 0]
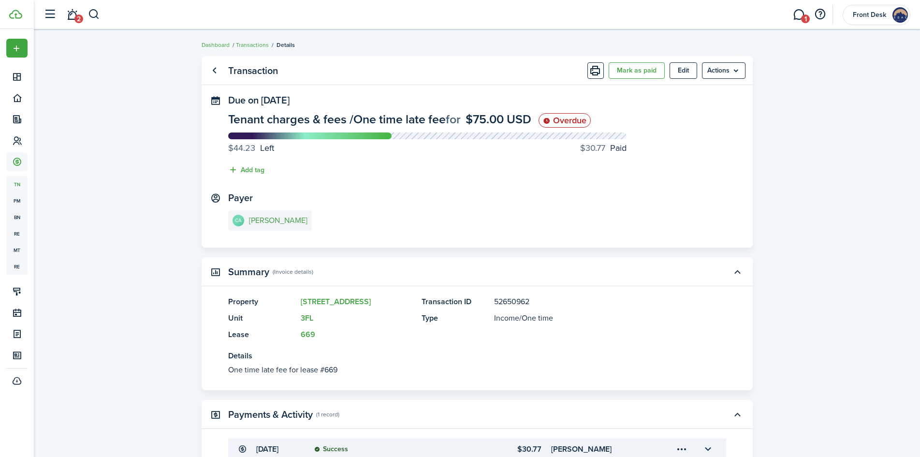
click at [307, 222] on e-details-info-title "[PERSON_NAME]" at bounding box center [278, 220] width 59 height 9
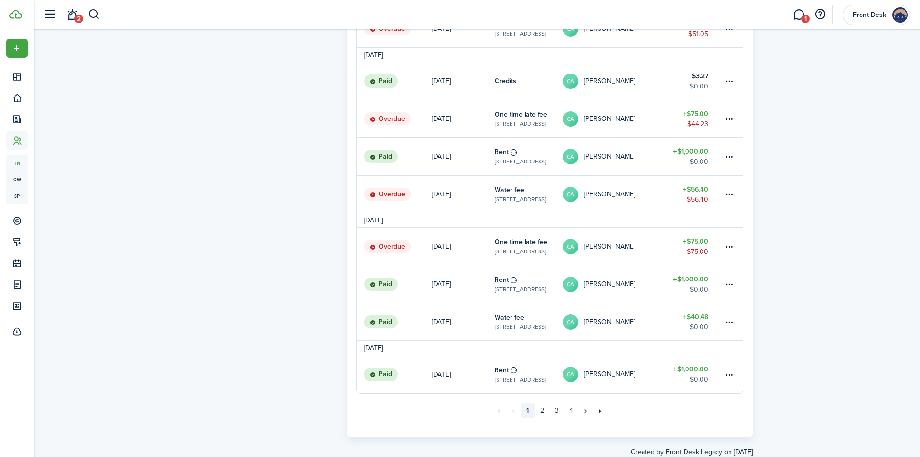
scroll to position [635, 0]
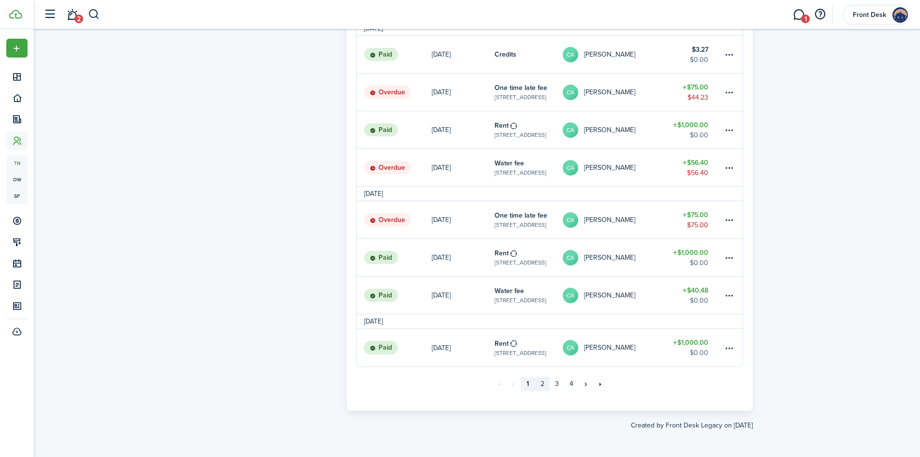
click at [542, 383] on link "2" at bounding box center [542, 384] width 15 height 15
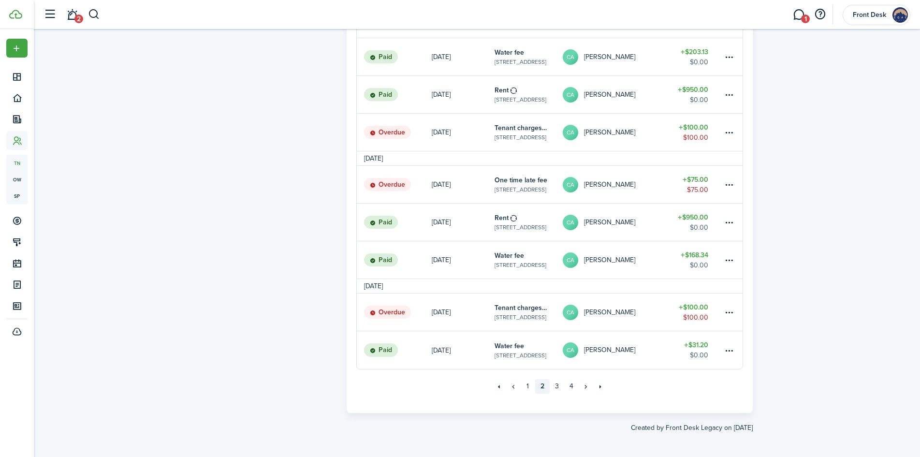
scroll to position [650, 0]
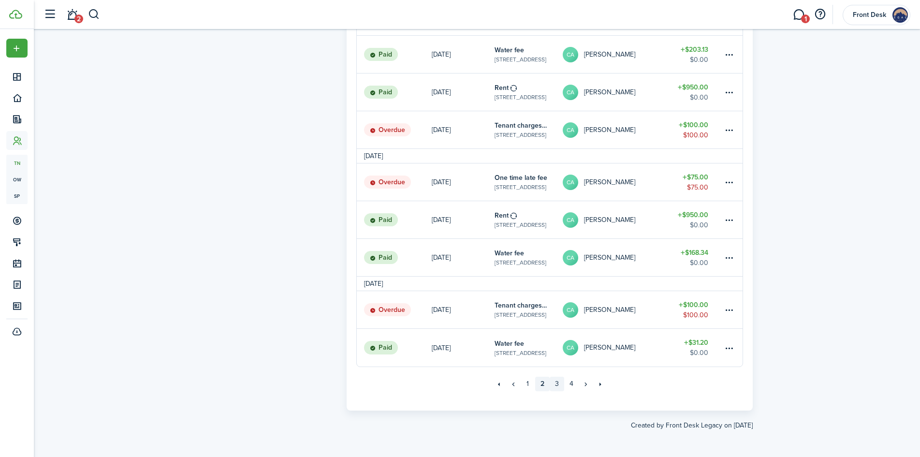
click at [557, 384] on link "3" at bounding box center [557, 384] width 15 height 15
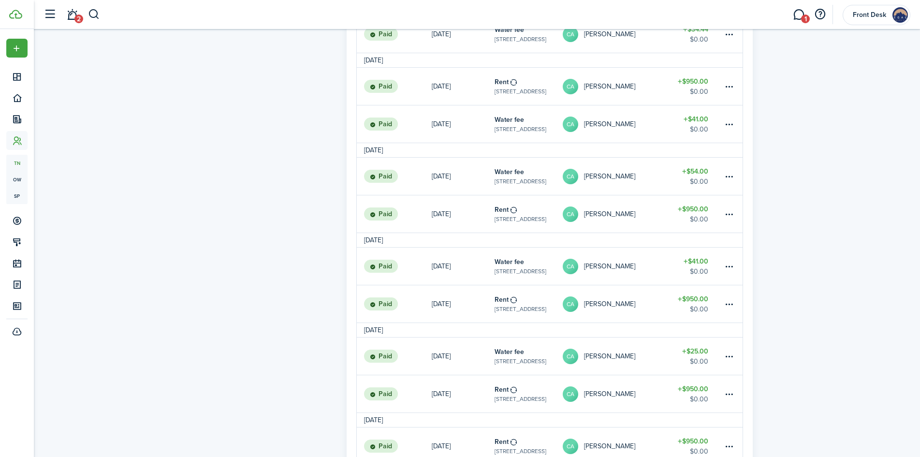
scroll to position [693, 0]
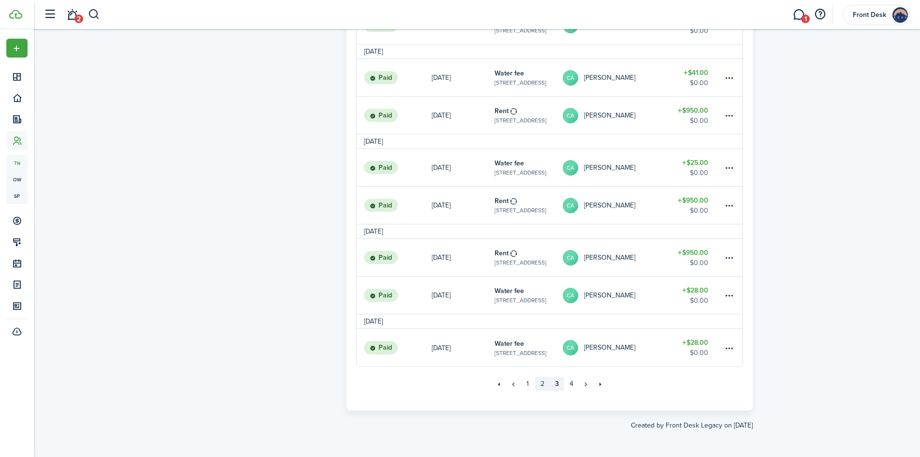
click at [544, 383] on link "2" at bounding box center [542, 384] width 15 height 15
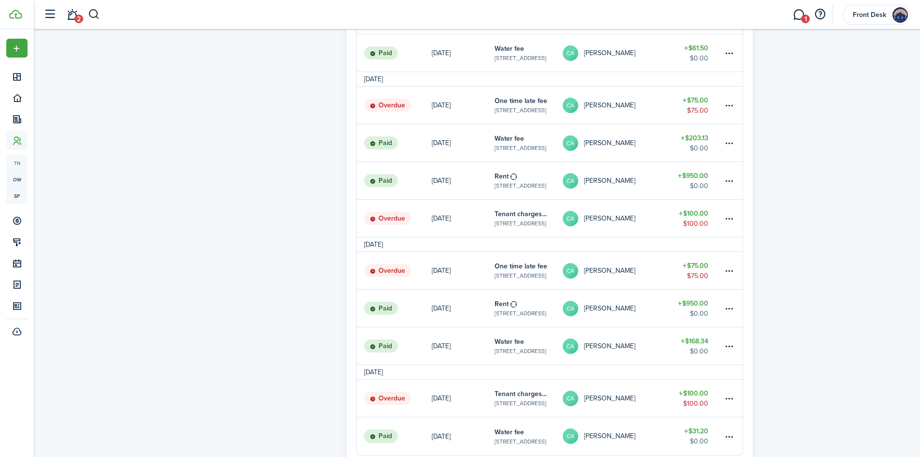
scroll to position [629, 0]
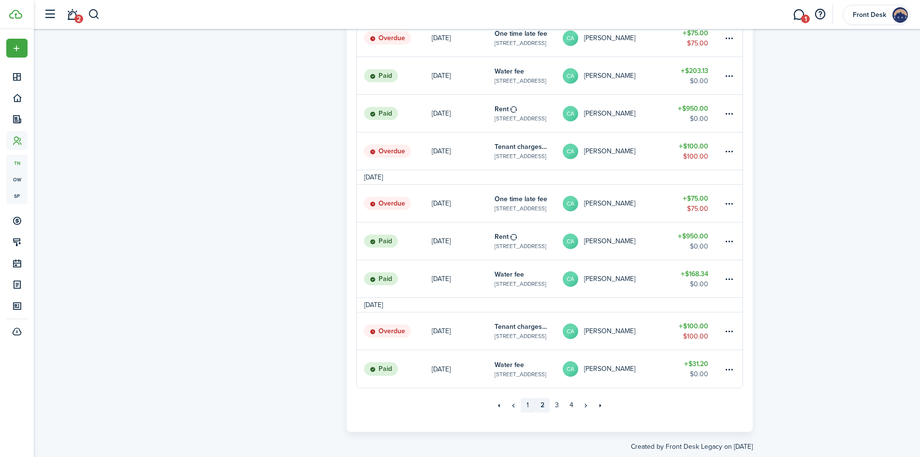
click at [530, 406] on link "1" at bounding box center [528, 405] width 15 height 15
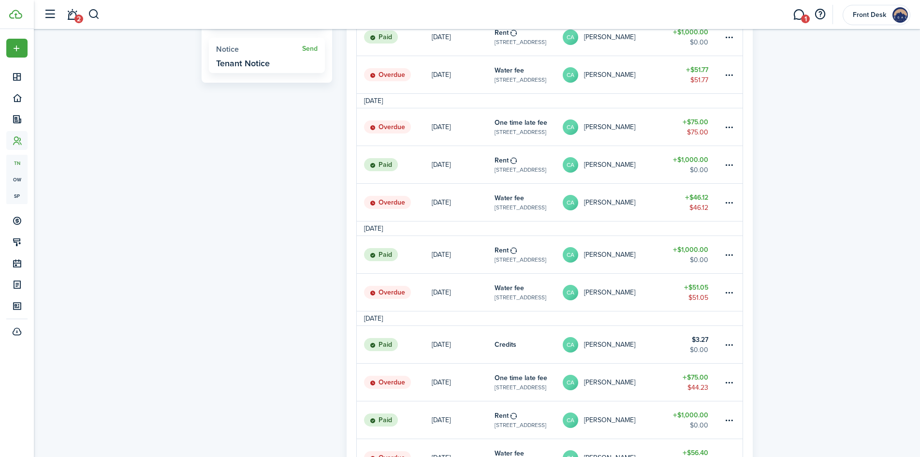
scroll to position [55, 0]
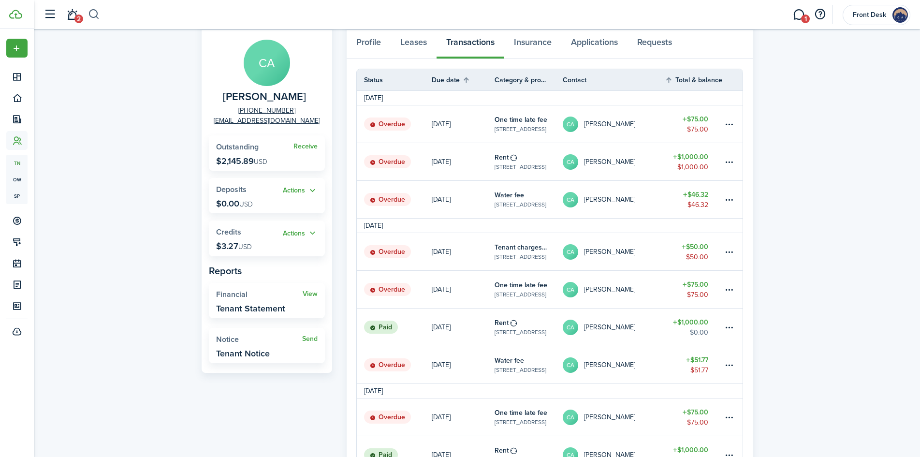
click at [93, 15] on button "button" at bounding box center [94, 14] width 12 height 16
type input "4100"
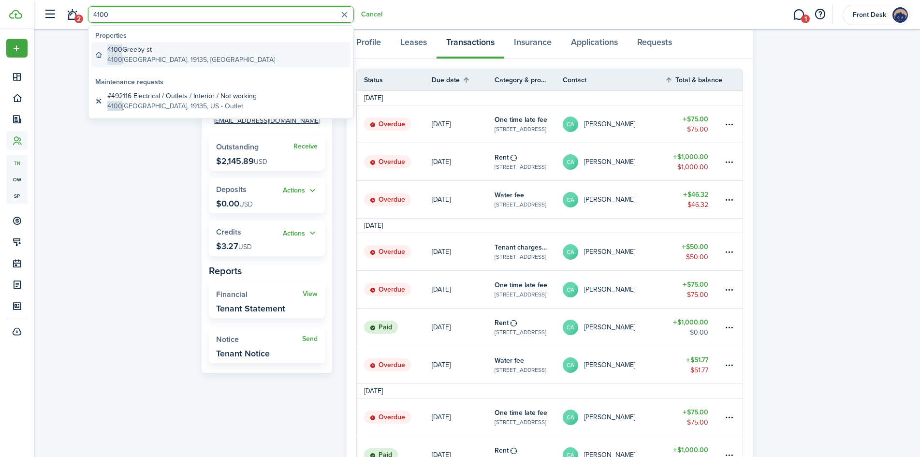
click at [133, 64] on global-search-item-description "[STREET_ADDRESS]" at bounding box center [191, 60] width 168 height 10
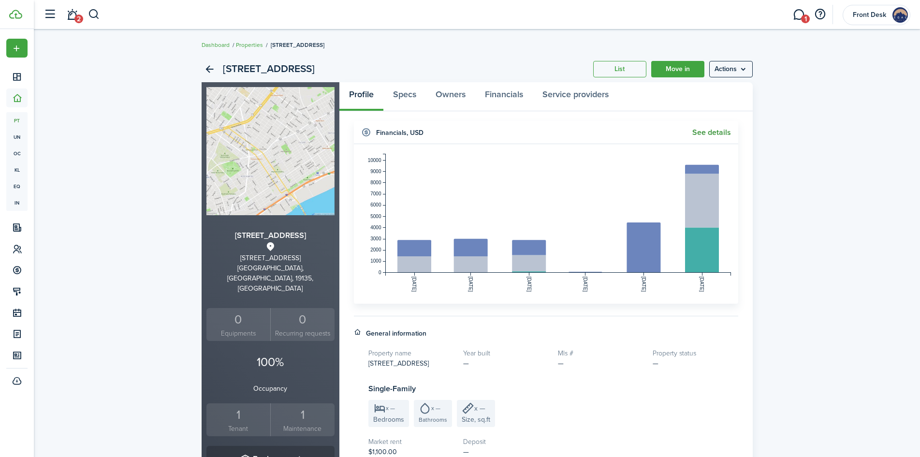
click at [723, 132] on link "See details" at bounding box center [711, 132] width 39 height 9
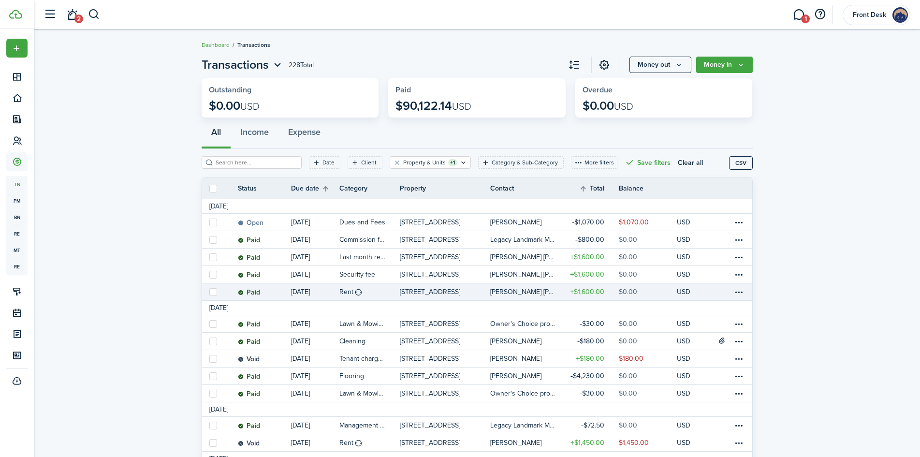
click at [523, 293] on table-profile-info-text "[PERSON_NAME] [PERSON_NAME]" at bounding box center [522, 292] width 65 height 8
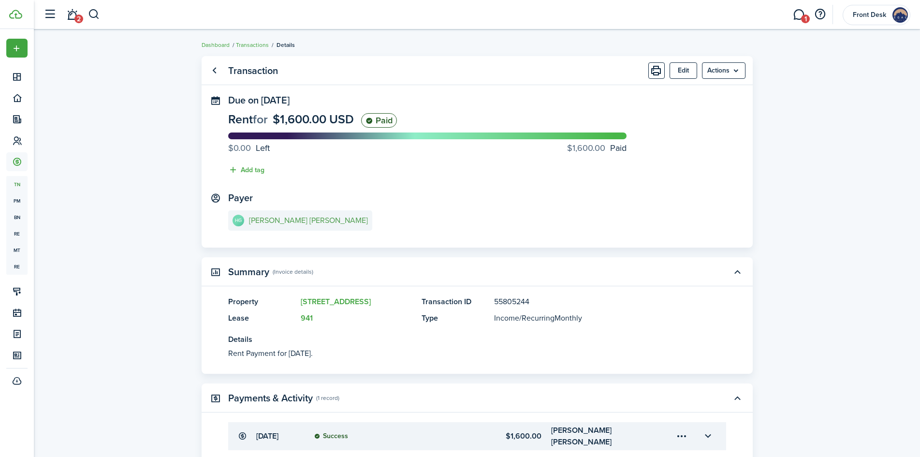
click at [292, 220] on e-details-info-title "[PERSON_NAME] [PERSON_NAME]" at bounding box center [308, 220] width 119 height 9
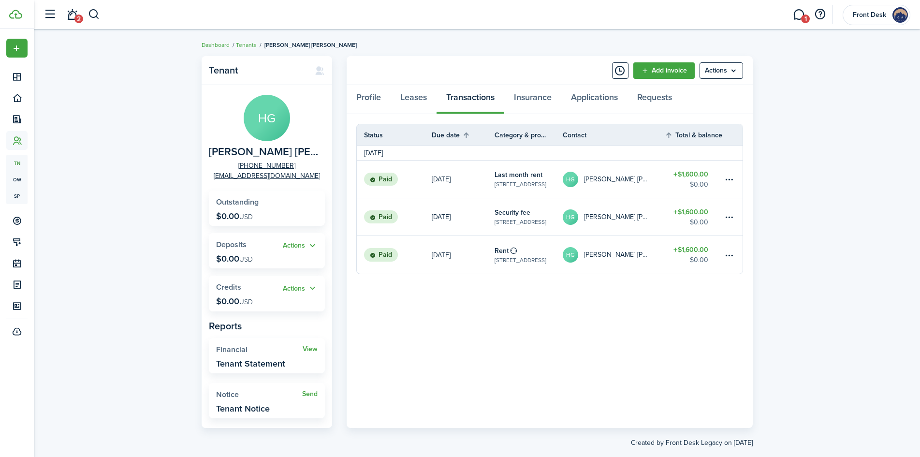
click at [161, 221] on div "Tenant [PERSON_NAME] [PERSON_NAME] [PHONE_NUMBER] [EMAIL_ADDRESS][DOMAIN_NAME] …" at bounding box center [477, 251] width 886 height 401
click at [93, 13] on button "button" at bounding box center [94, 14] width 12 height 16
type input "6504"
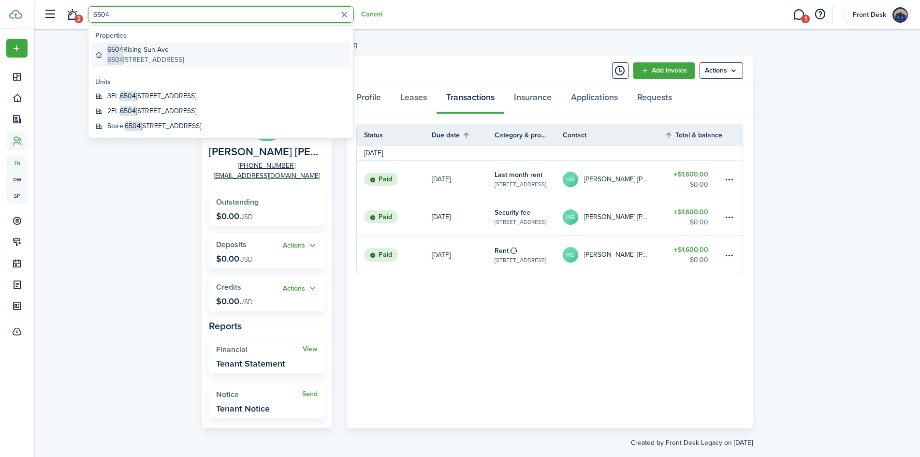
click at [134, 60] on global-search-item-description "[STREET_ADDRESS]" at bounding box center [145, 60] width 76 height 10
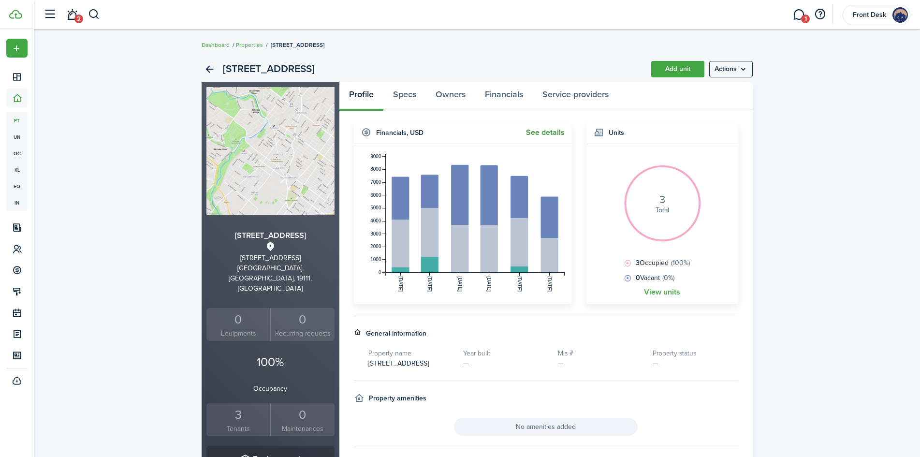
click at [542, 133] on link "See details" at bounding box center [545, 132] width 39 height 9
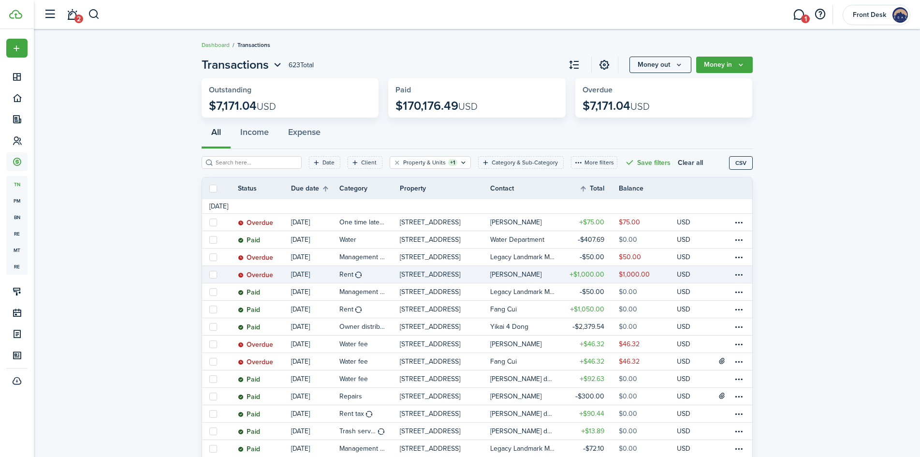
click at [526, 276] on table-profile-info-text "[PERSON_NAME]" at bounding box center [515, 275] width 51 height 8
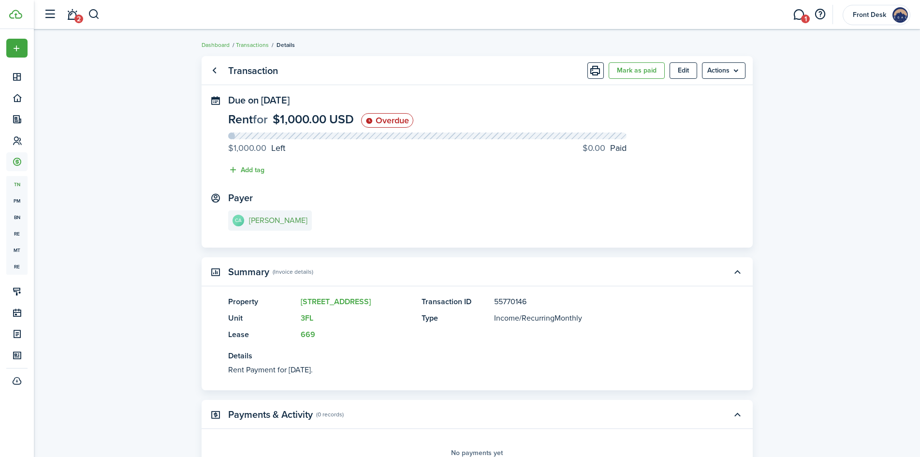
click at [302, 221] on e-details-info-title "[PERSON_NAME]" at bounding box center [278, 220] width 59 height 9
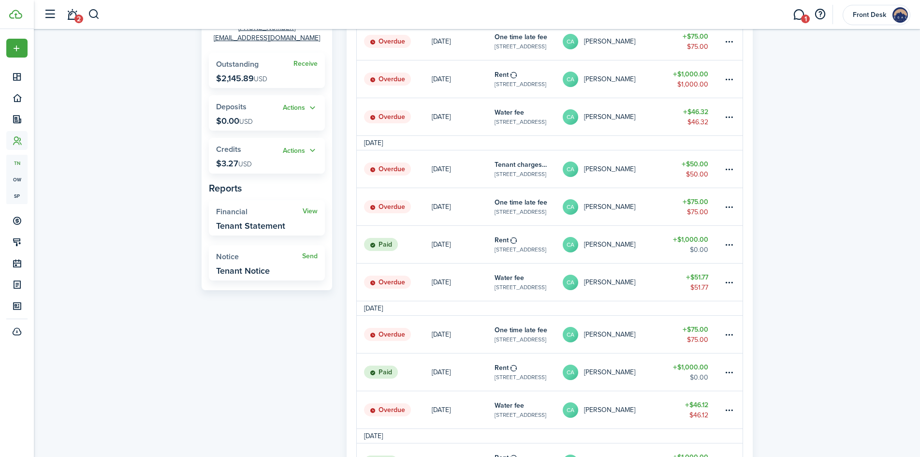
scroll to position [145, 0]
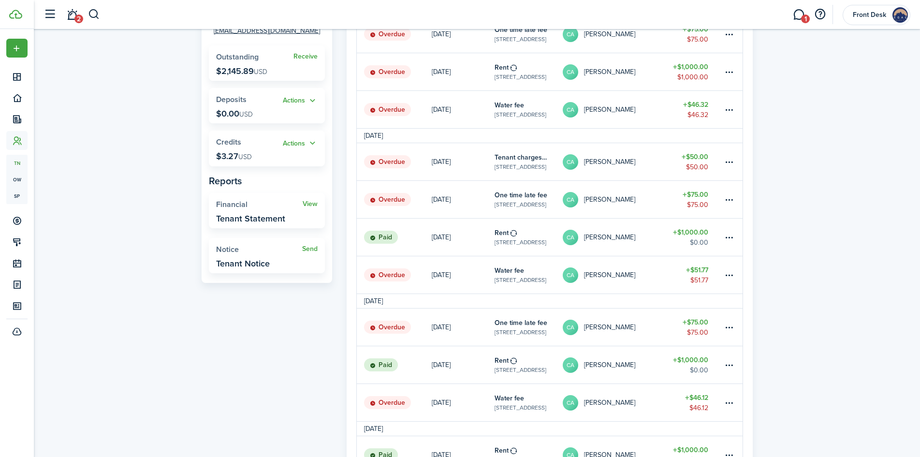
click at [615, 160] on table-profile-info-text "[PERSON_NAME]" at bounding box center [609, 162] width 51 height 8
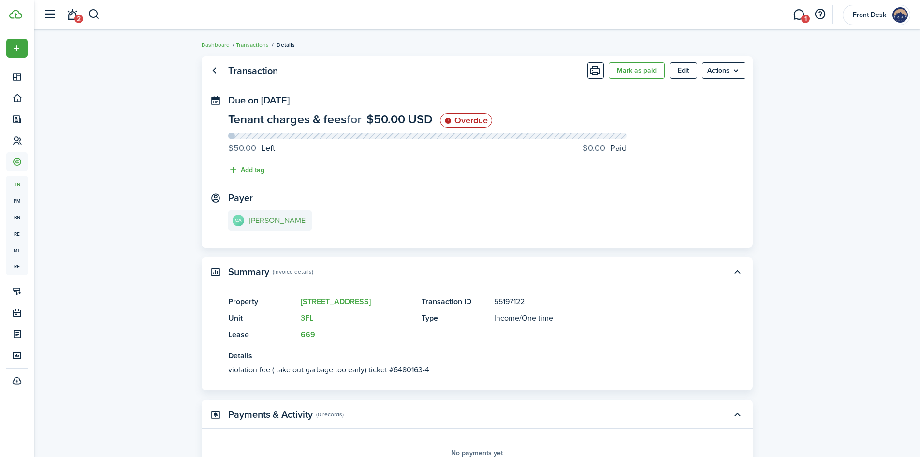
click at [305, 218] on e-details-info-title "[PERSON_NAME]" at bounding box center [278, 220] width 59 height 9
